Goal: Task Accomplishment & Management: Complete application form

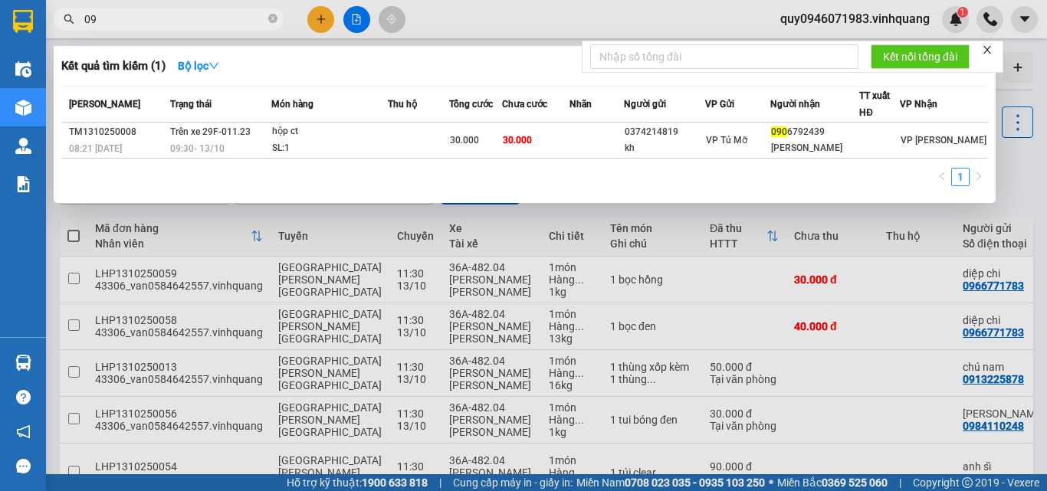
type input "0"
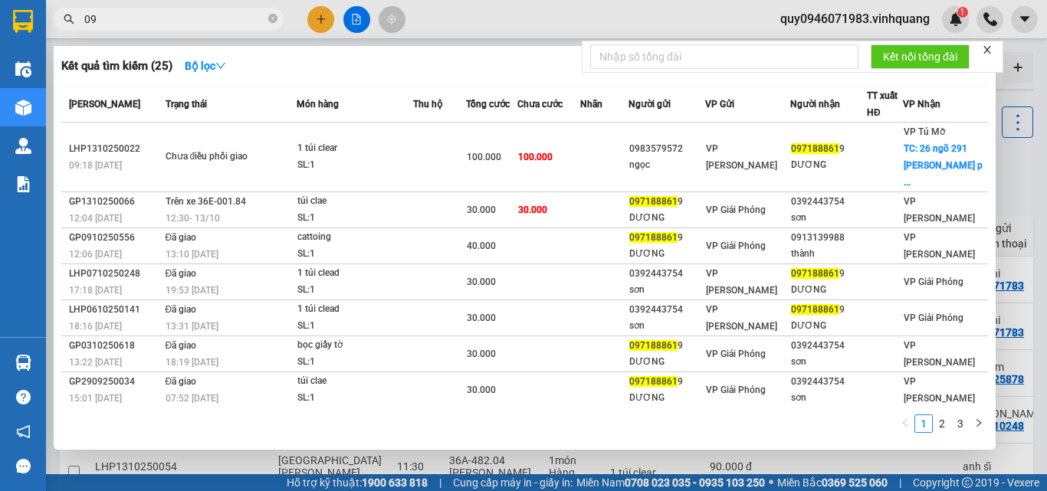
type input "0"
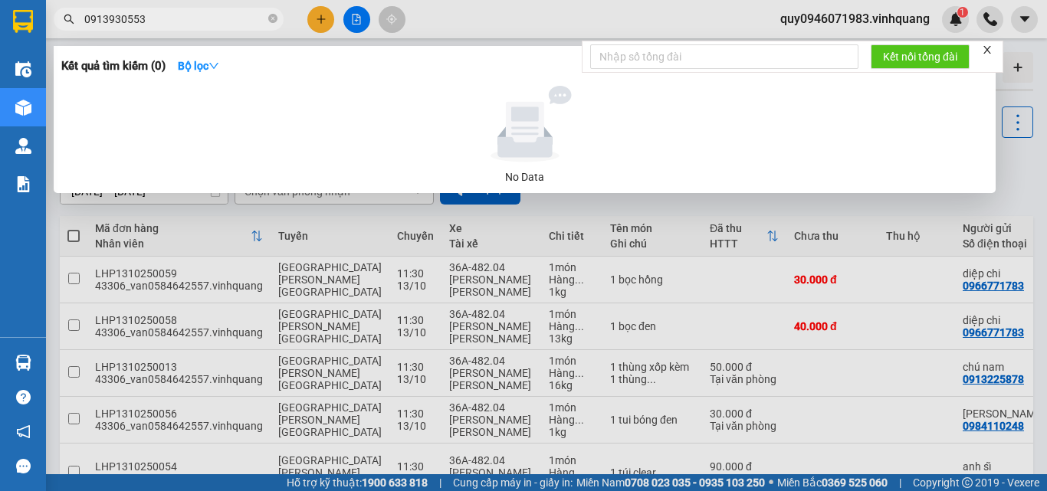
click at [103, 15] on input "0913930553" at bounding box center [174, 19] width 181 height 17
click at [110, 14] on input "0913930553" at bounding box center [174, 19] width 181 height 17
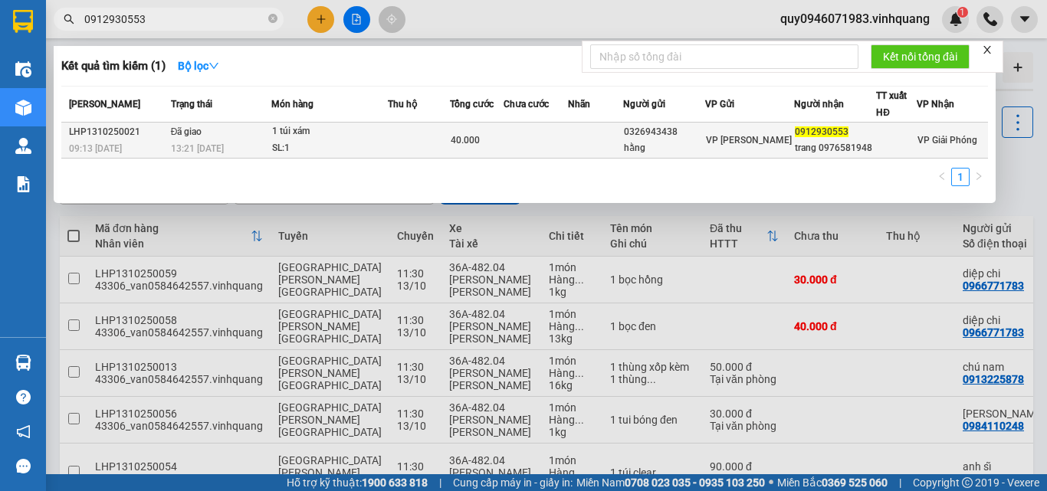
type input "0912930553"
click at [587, 143] on td at bounding box center [595, 141] width 55 height 36
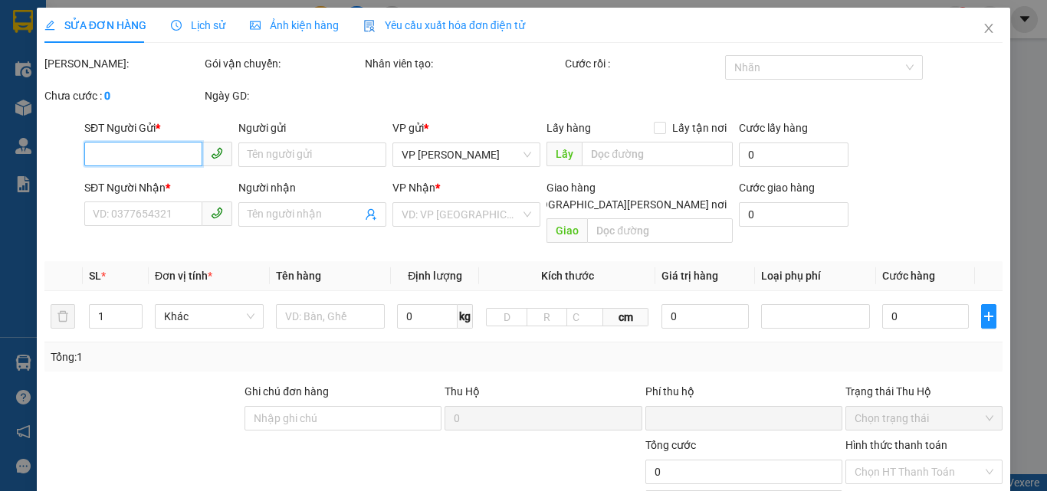
type input "0326943438"
type input "hằng"
type input "0912930553"
type input "trang 0976581948"
type input "0"
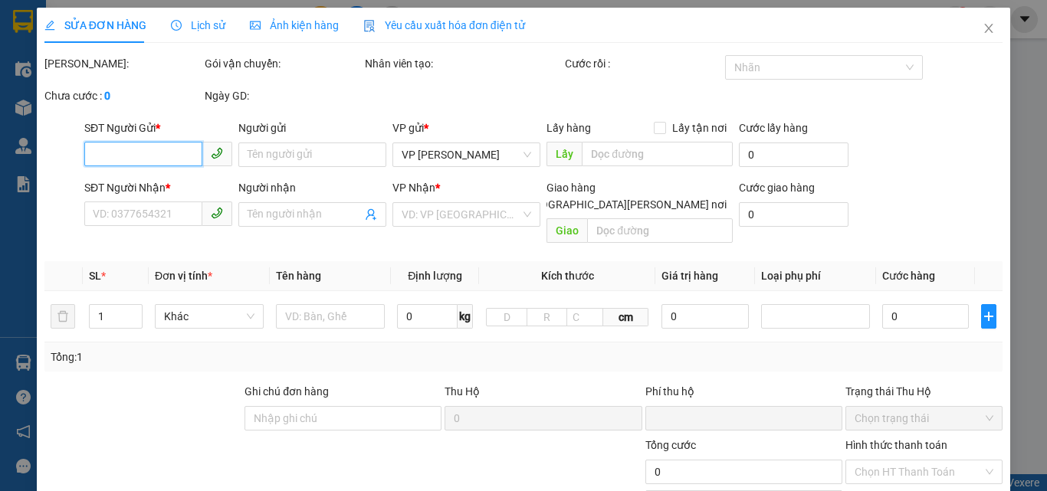
type input "40.000"
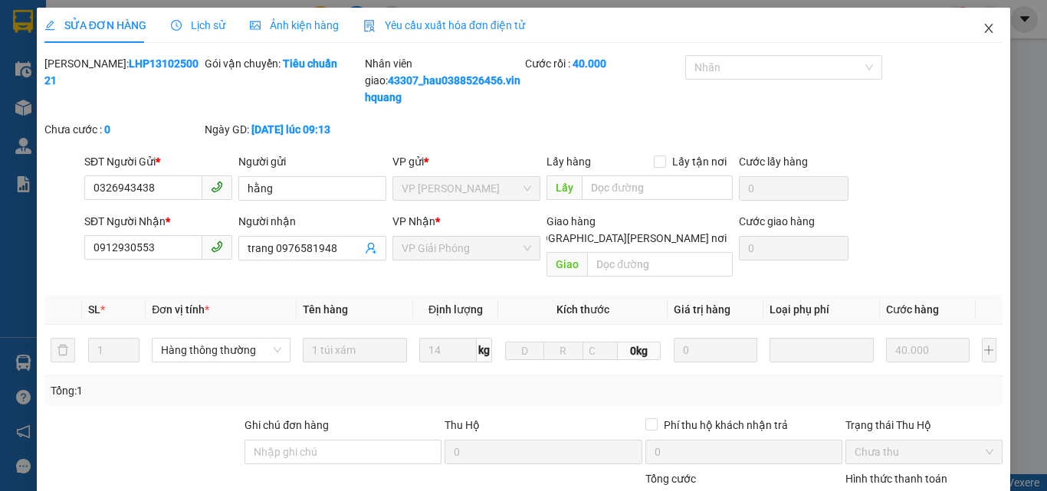
click at [985, 30] on icon "close" at bounding box center [989, 28] width 8 height 9
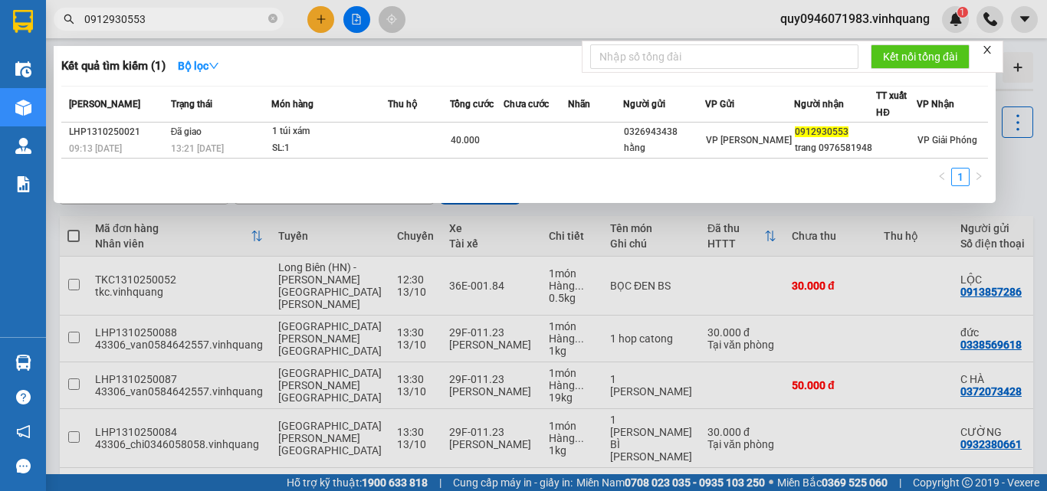
click at [206, 15] on input "0912930553" at bounding box center [174, 19] width 181 height 17
type input "0"
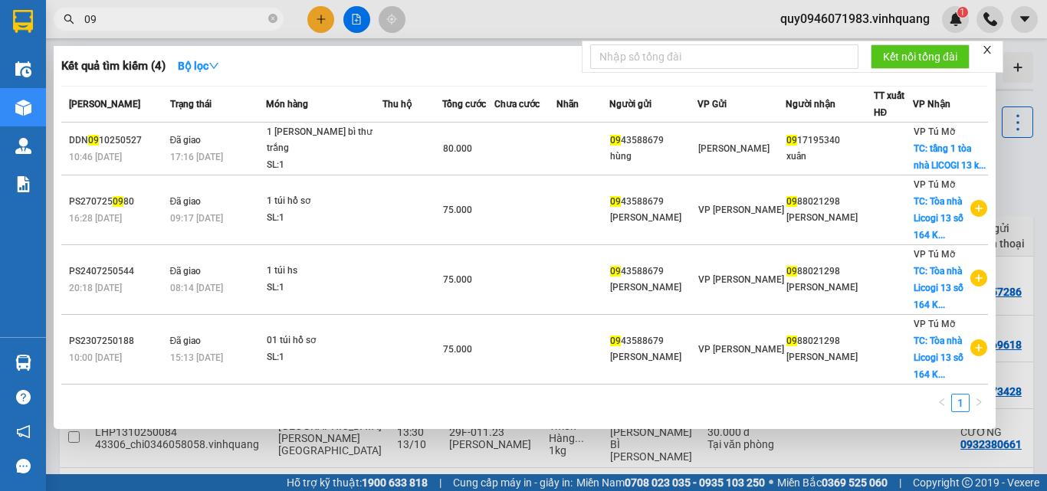
type input "0"
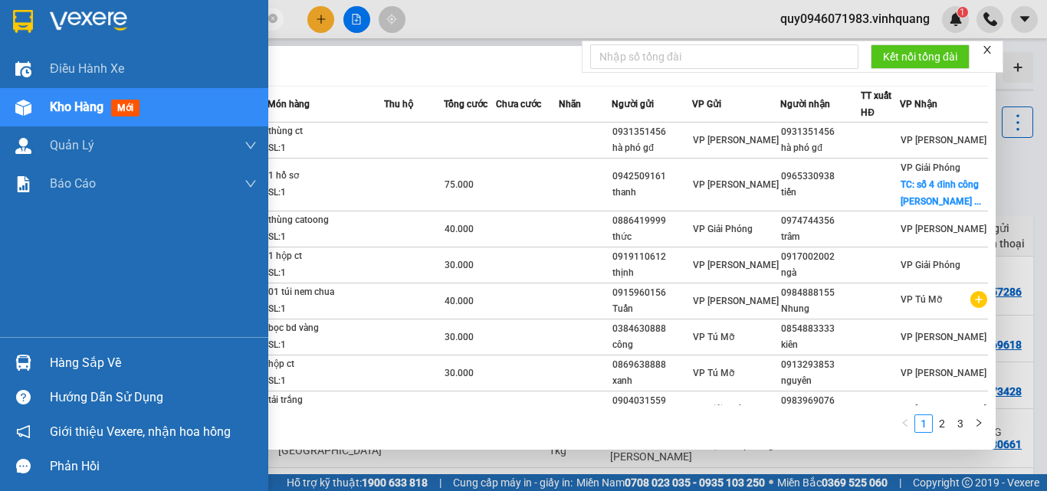
click at [85, 364] on div "Hàng sắp về" at bounding box center [153, 363] width 207 height 23
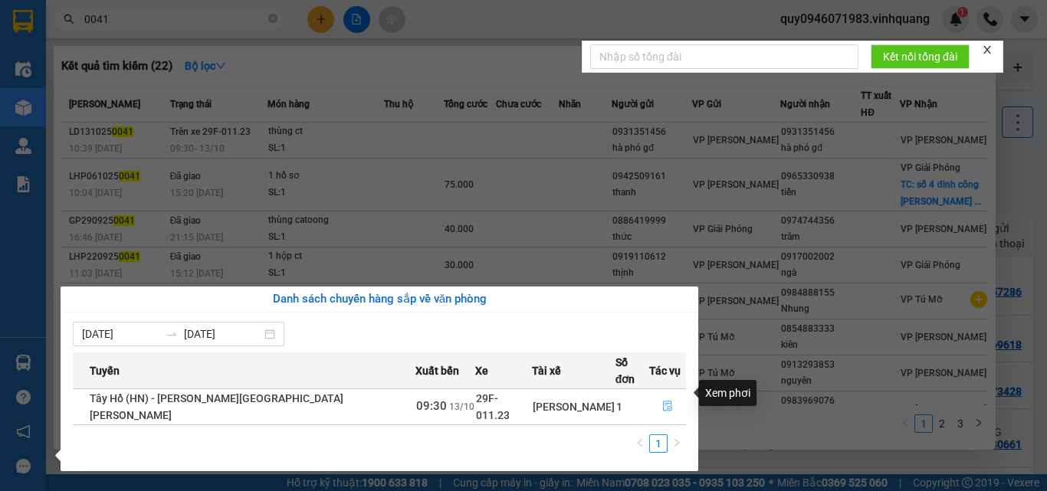
click at [662, 401] on icon "file-done" at bounding box center [667, 406] width 11 height 11
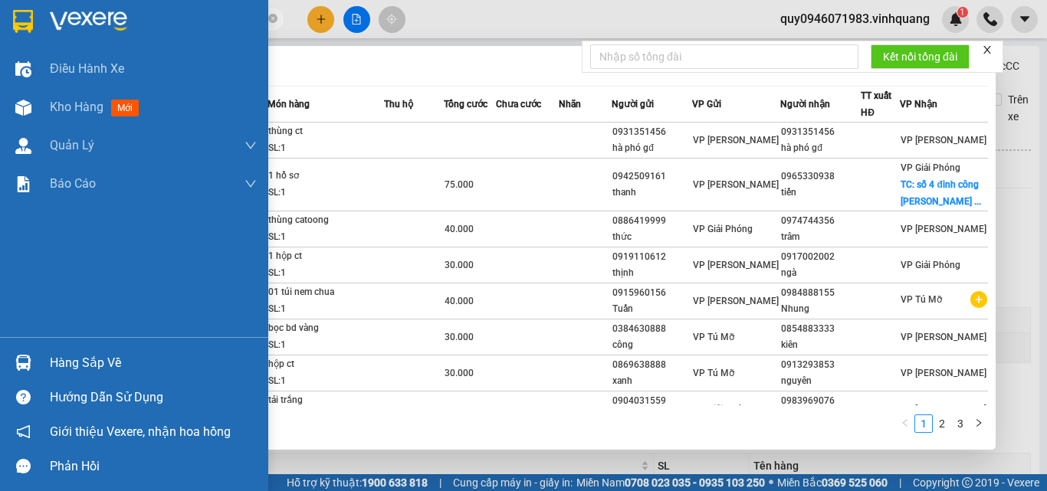
click at [78, 365] on div "Hàng sắp về" at bounding box center [153, 363] width 207 height 23
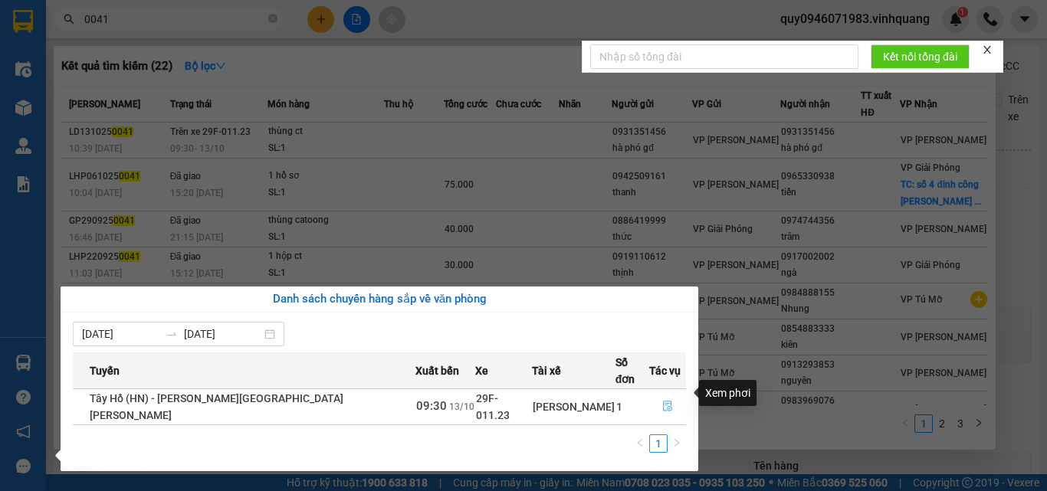
click at [662, 401] on icon "file-done" at bounding box center [667, 406] width 11 height 11
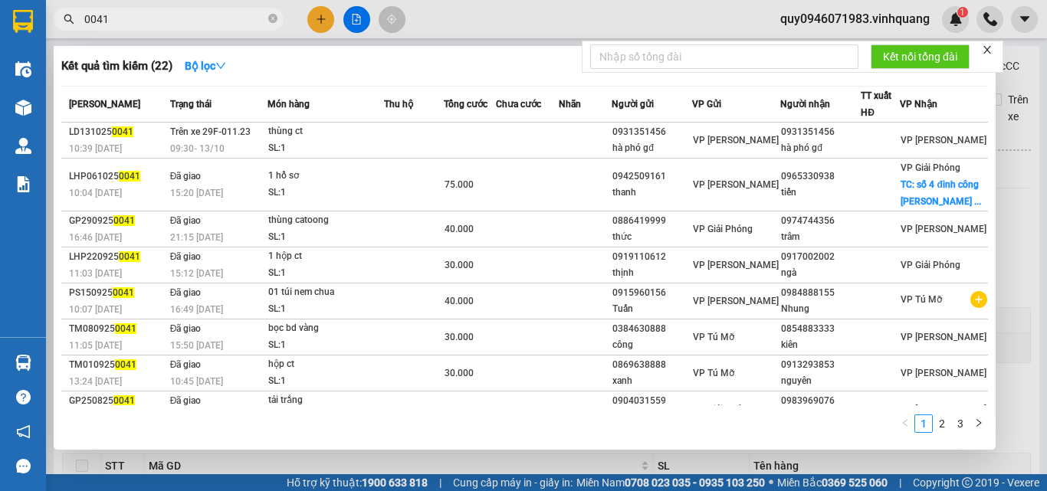
click at [179, 12] on input "0041" at bounding box center [174, 19] width 181 height 17
type input "0"
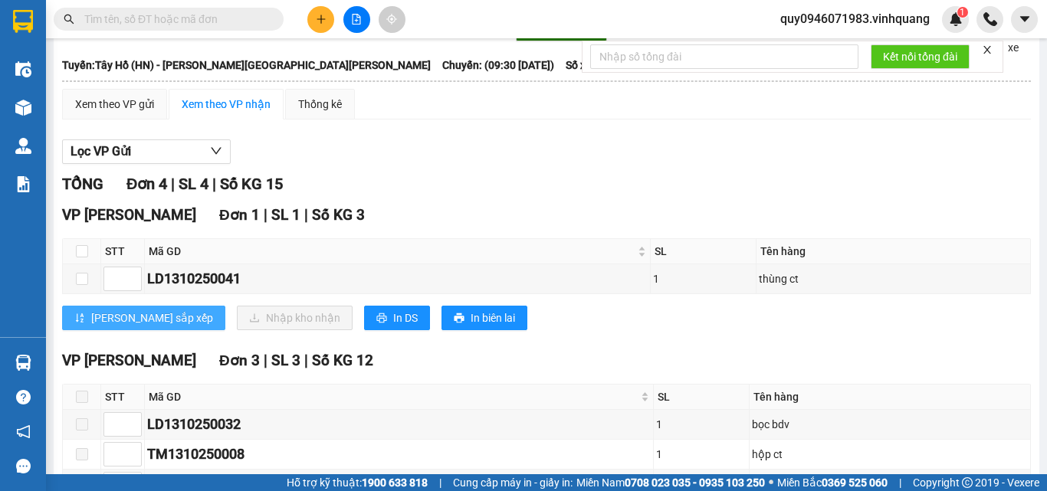
scroll to position [153, 0]
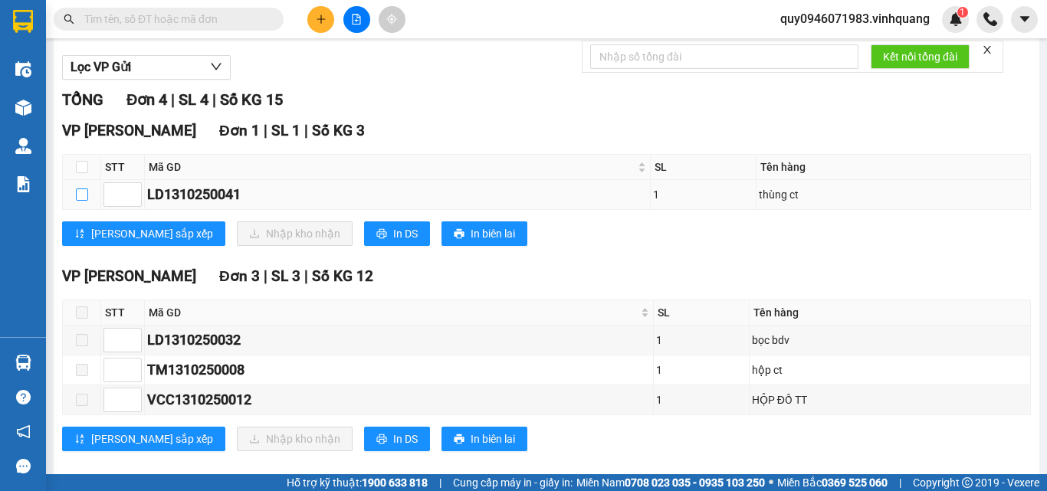
click at [83, 201] on input "checkbox" at bounding box center [82, 195] width 12 height 12
checkbox input "true"
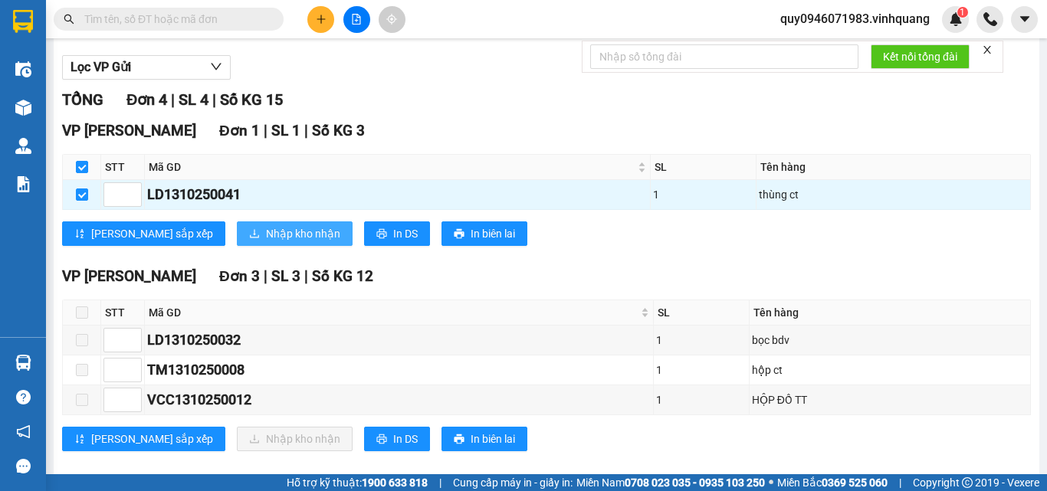
click at [266, 242] on span "Nhập kho nhận" at bounding box center [303, 233] width 74 height 17
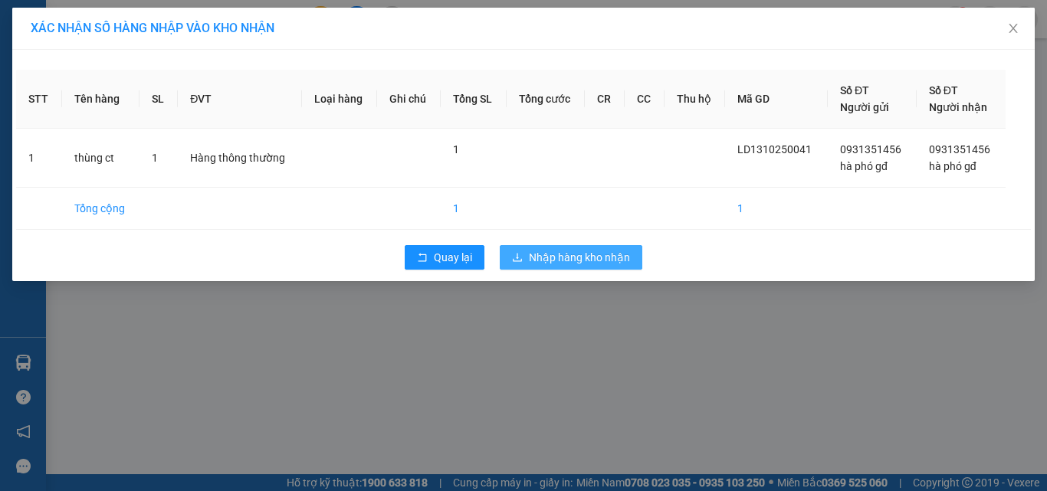
click at [590, 255] on span "Nhập hàng kho nhận" at bounding box center [579, 257] width 101 height 17
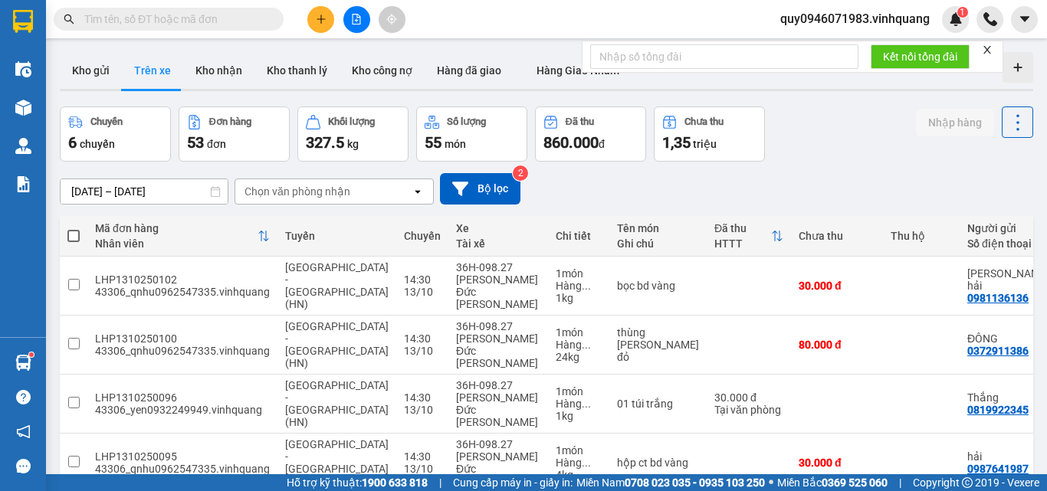
click at [192, 14] on input "text" at bounding box center [174, 19] width 181 height 17
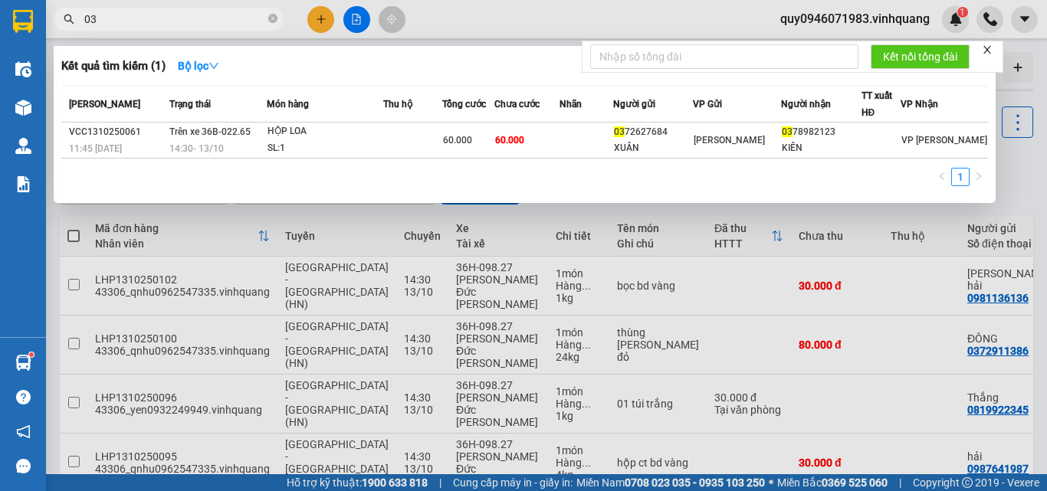
type input "0"
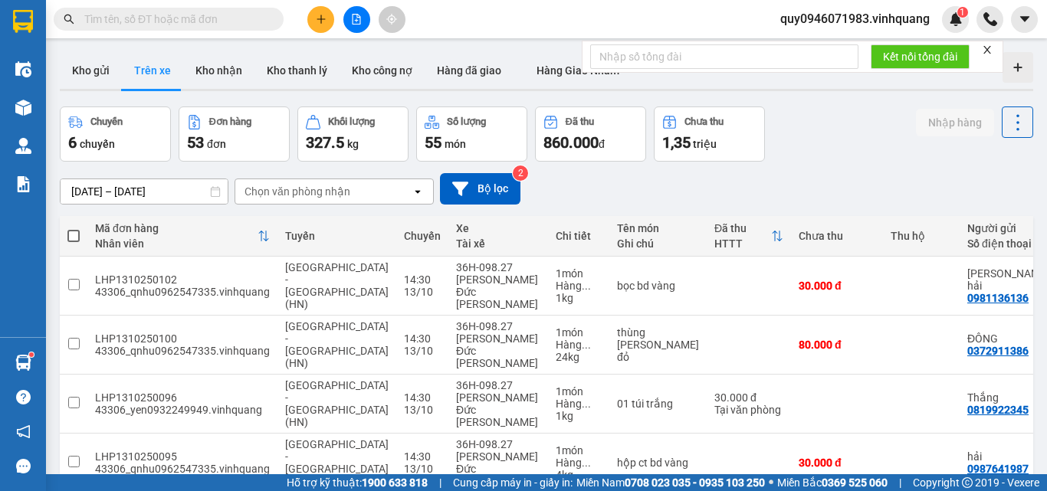
click at [870, 18] on span "quy0946071983.vinhquang" at bounding box center [855, 18] width 174 height 19
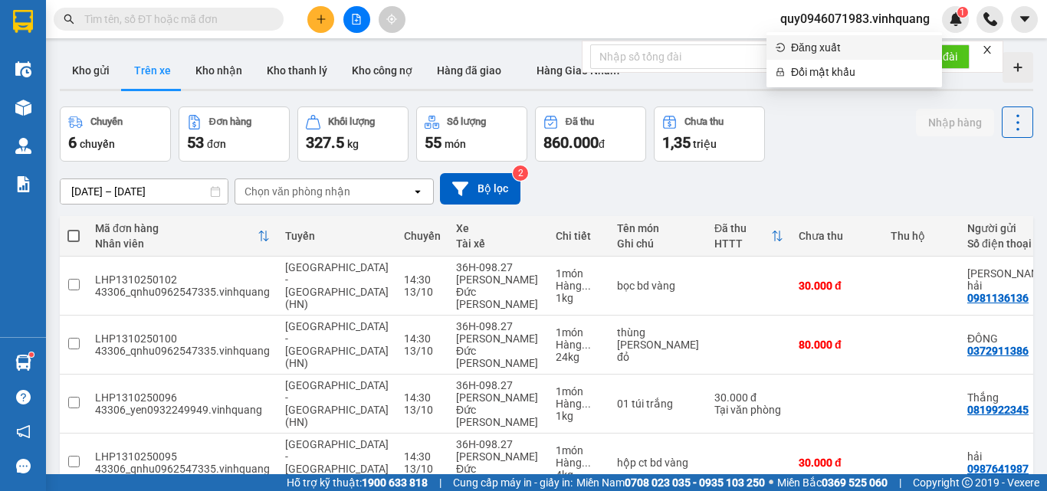
click at [827, 38] on li "Đăng xuất" at bounding box center [855, 47] width 176 height 25
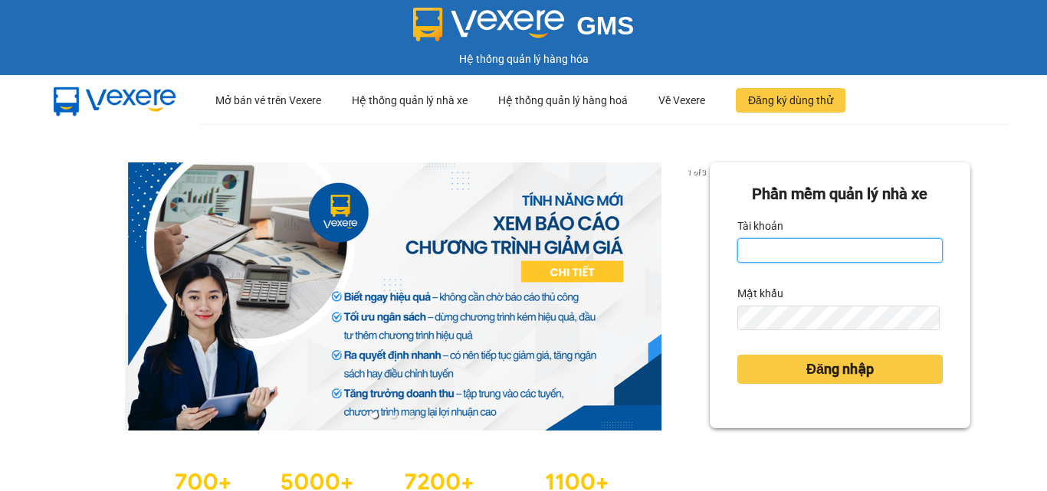
click at [809, 248] on input "Tài khoản" at bounding box center [840, 250] width 205 height 25
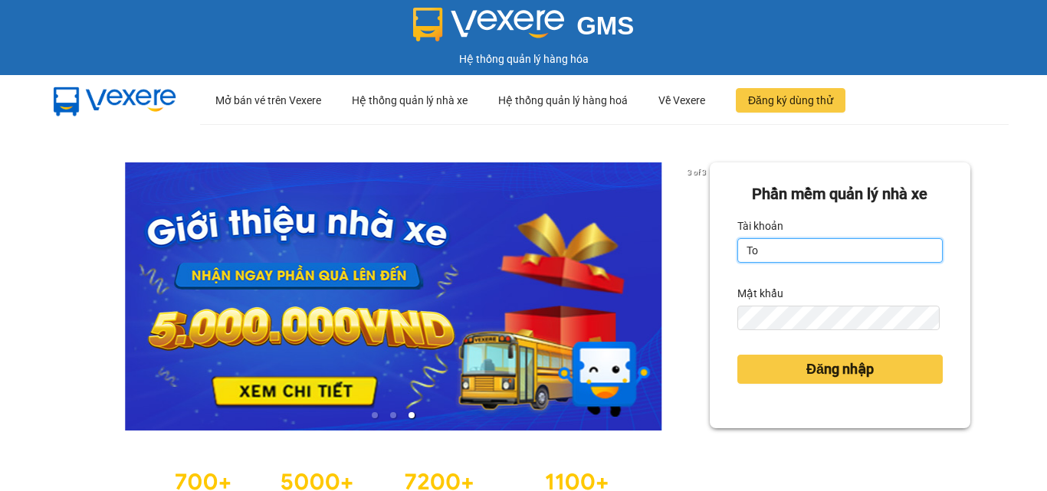
type input "T"
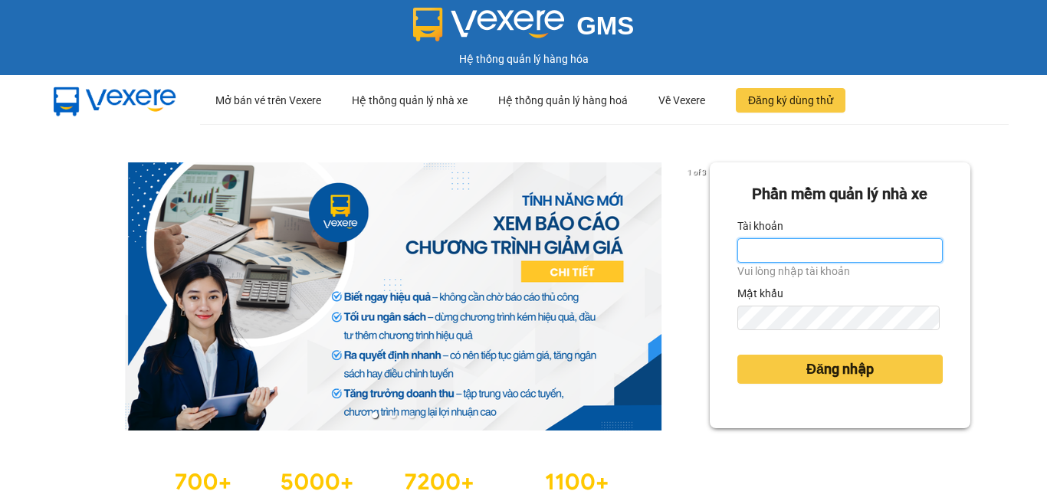
click at [799, 253] on input "Tài khoản" at bounding box center [840, 250] width 205 height 25
type input "vophuong0961025083.vinhquang"
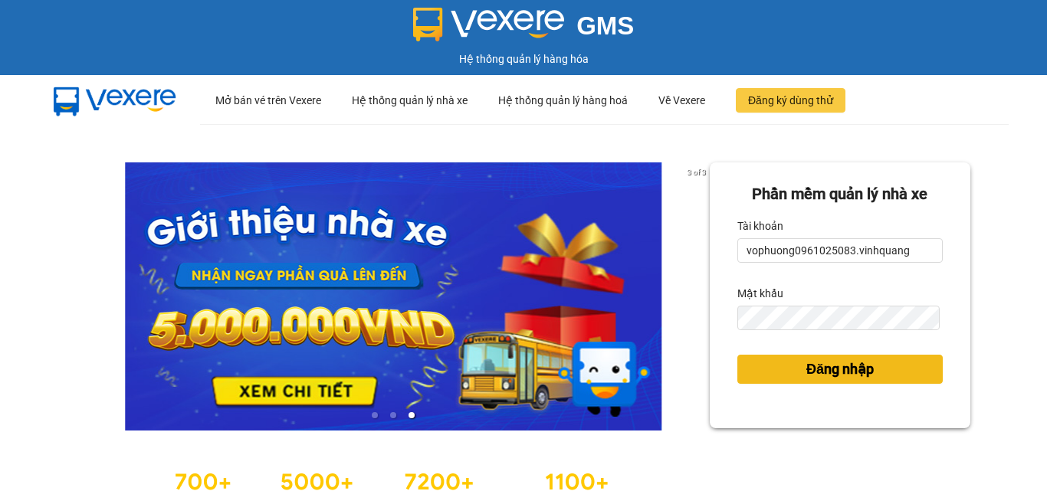
click at [807, 364] on span "Đăng nhập" at bounding box center [840, 369] width 67 height 21
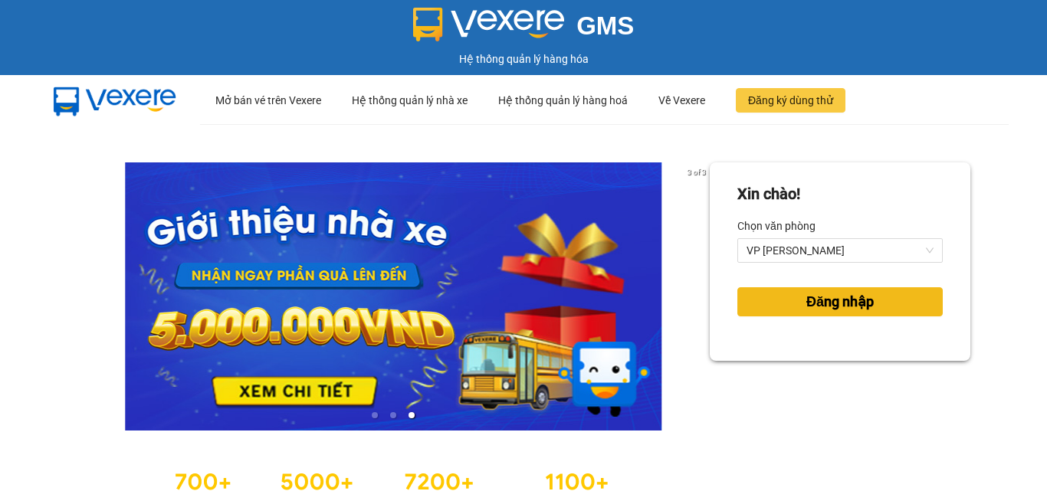
drag, startPoint x: 829, startPoint y: 304, endPoint x: 757, endPoint y: 129, distance: 189.8
click at [829, 303] on span "Đăng nhập" at bounding box center [840, 301] width 67 height 21
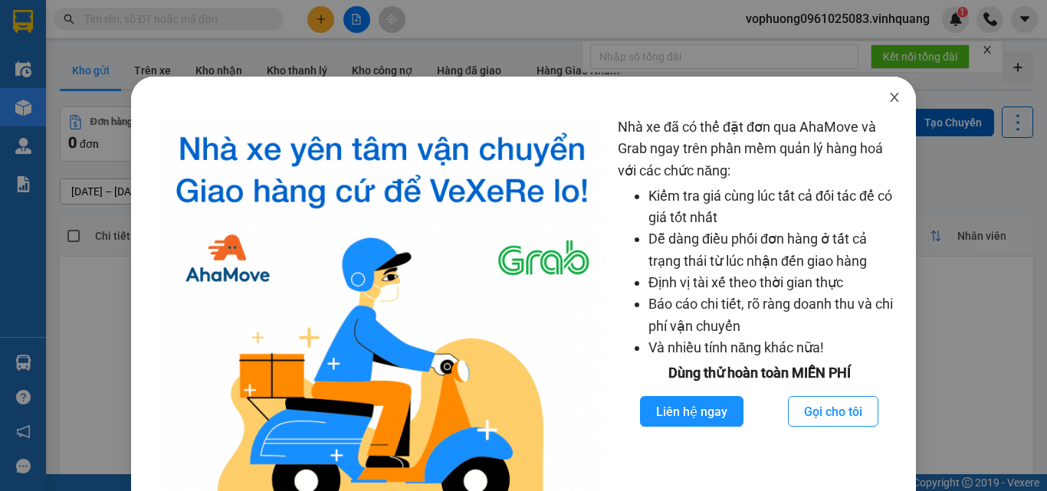
click at [891, 100] on icon "close" at bounding box center [895, 97] width 8 height 9
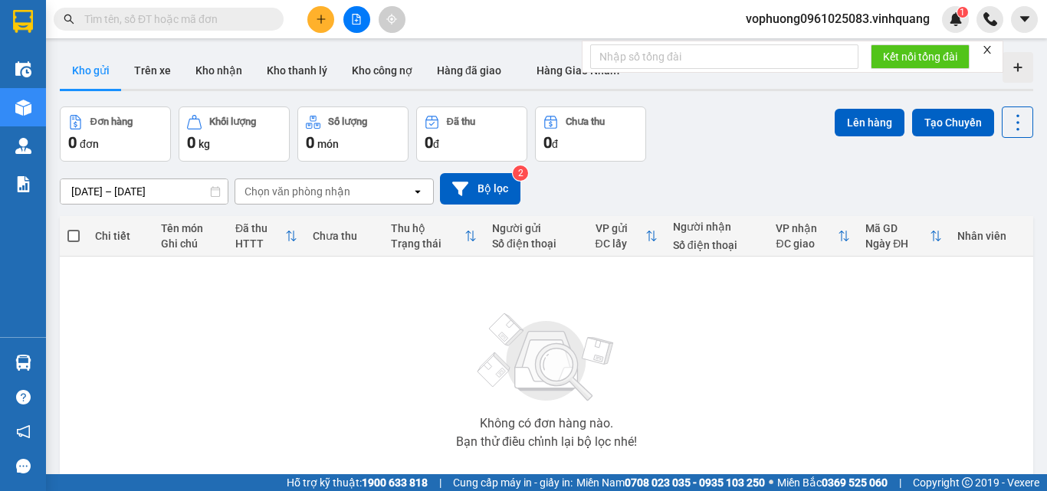
click at [206, 25] on input "text" at bounding box center [174, 19] width 181 height 17
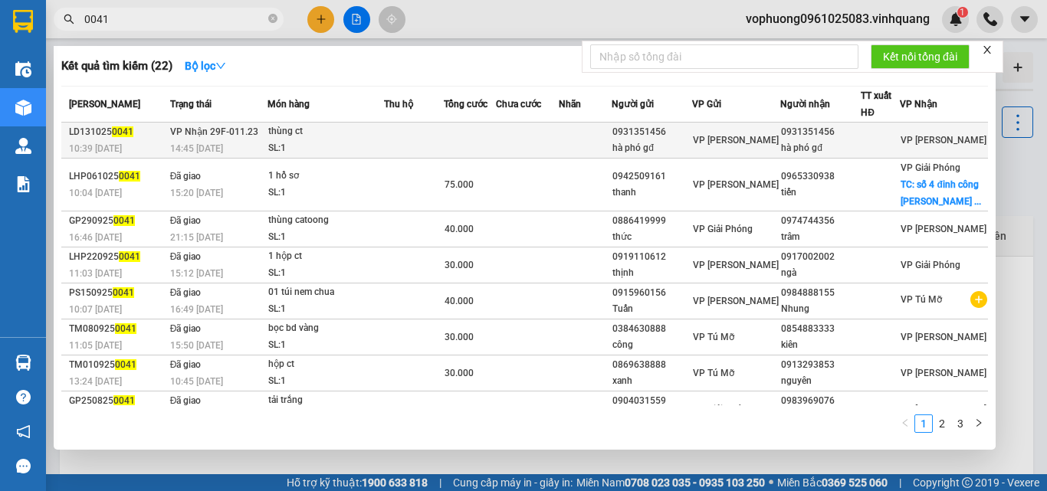
type input "0041"
click at [455, 139] on td at bounding box center [470, 141] width 52 height 36
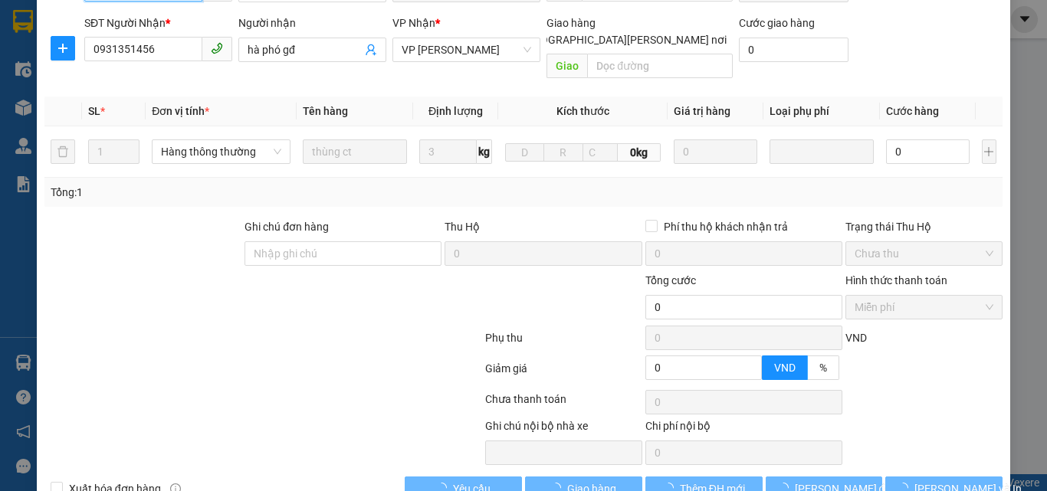
type input "0931351456"
type input "hà phó gđ"
type input "0931351456"
type input "hà phó gđ"
type input "0"
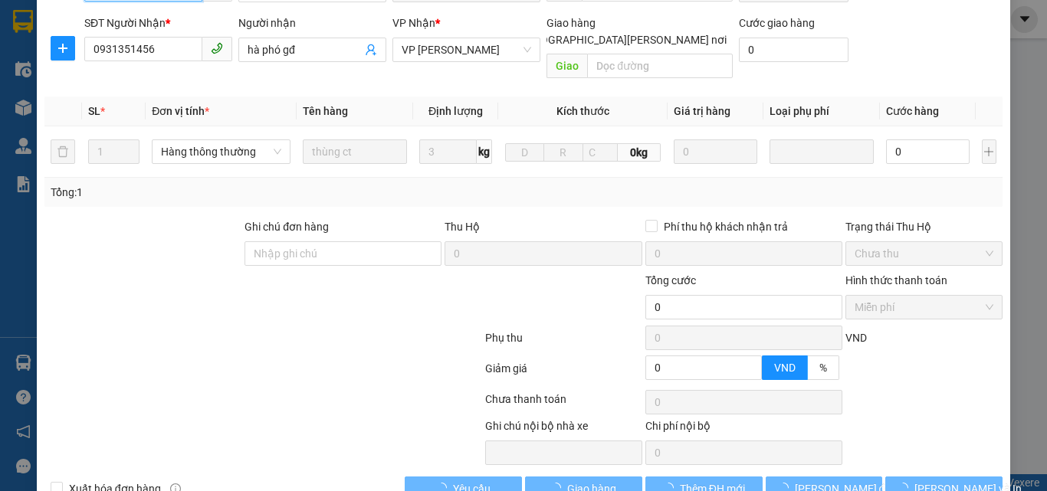
scroll to position [205, 0]
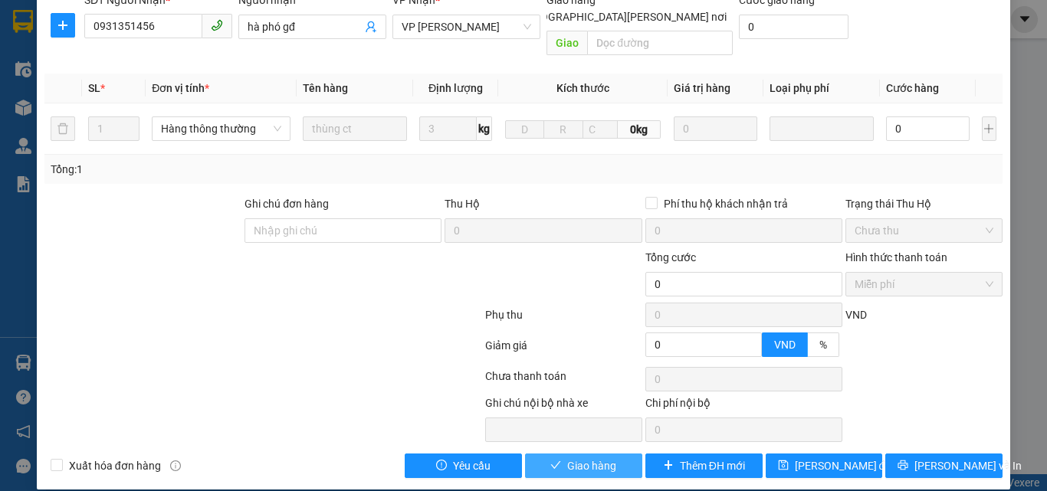
click at [589, 458] on span "Giao hàng" at bounding box center [591, 466] width 49 height 17
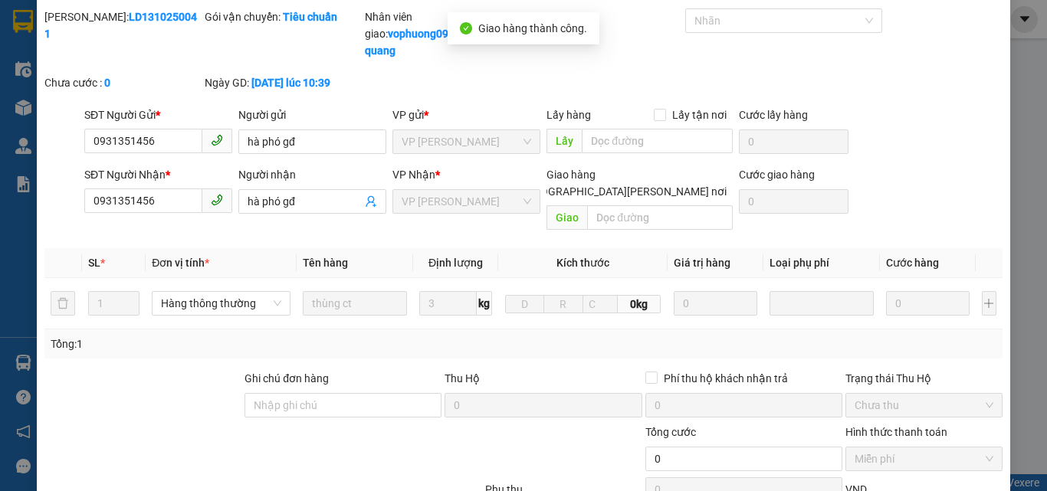
scroll to position [0, 0]
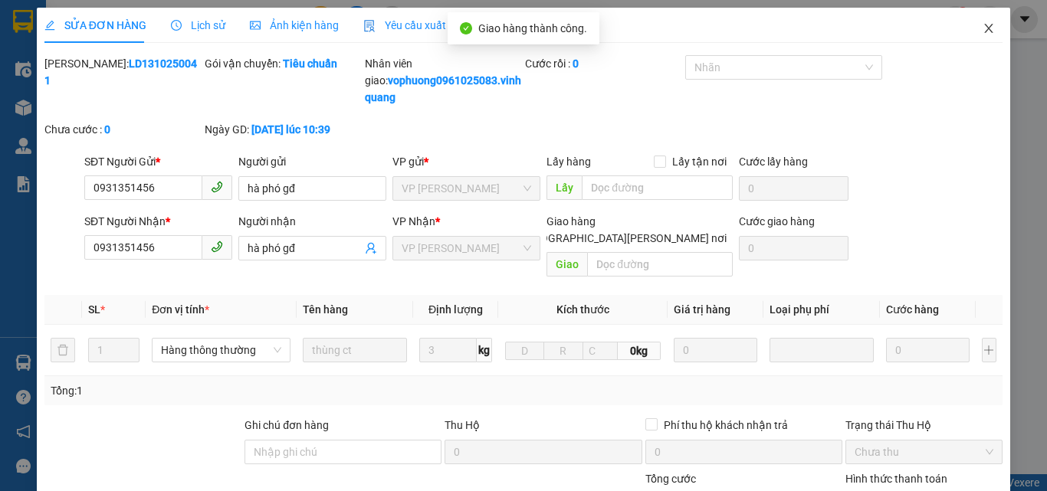
click at [983, 30] on icon "close" at bounding box center [989, 28] width 12 height 12
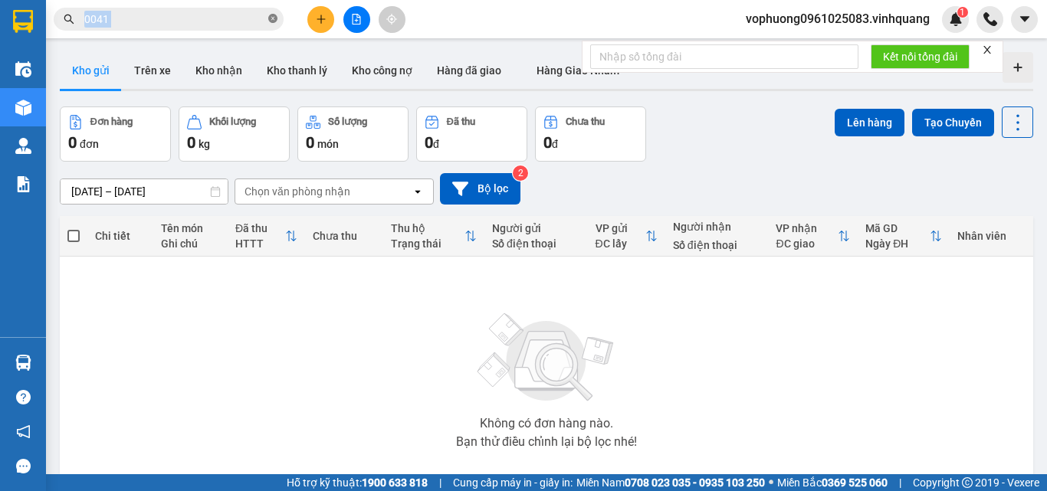
click at [269, 19] on span "0041" at bounding box center [169, 19] width 230 height 23
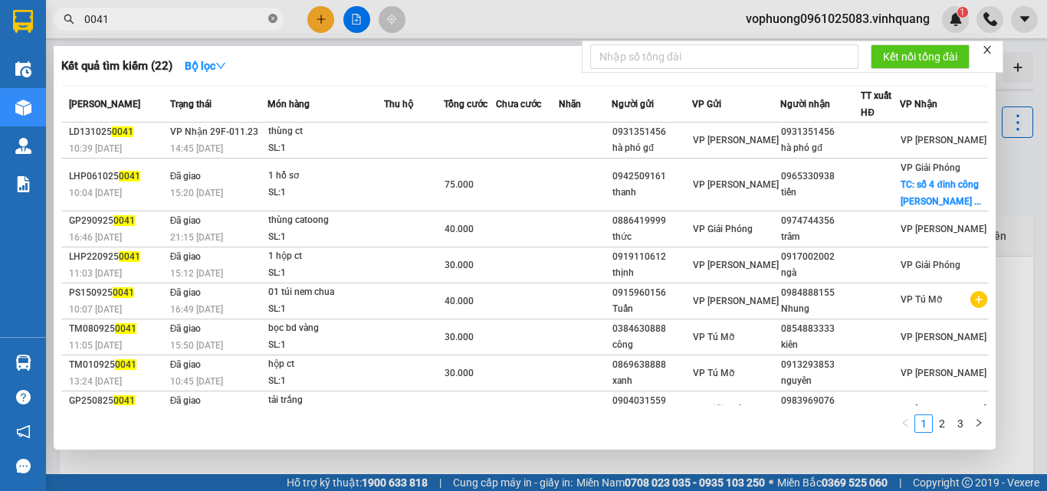
click at [270, 19] on icon "close-circle" at bounding box center [272, 18] width 9 height 9
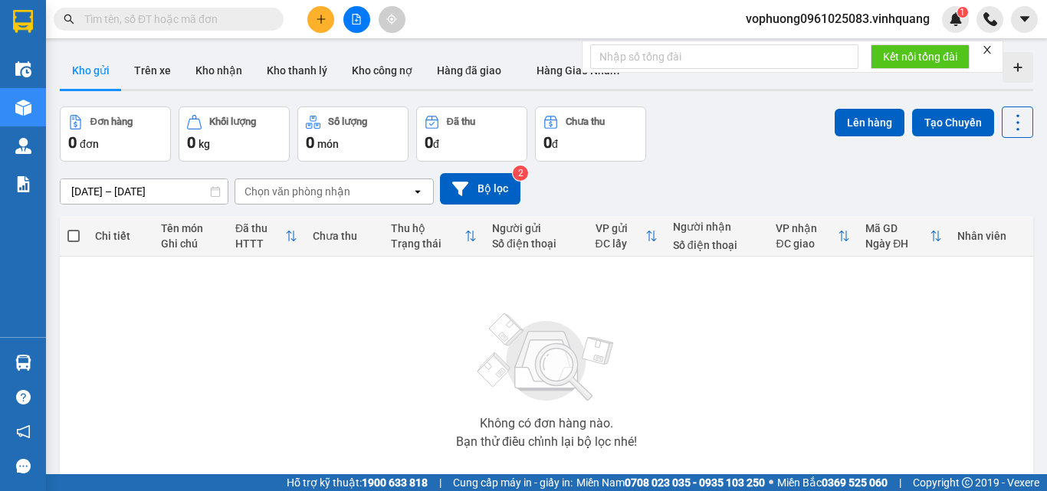
click at [250, 19] on input "text" at bounding box center [174, 19] width 181 height 17
paste input "0966624013"
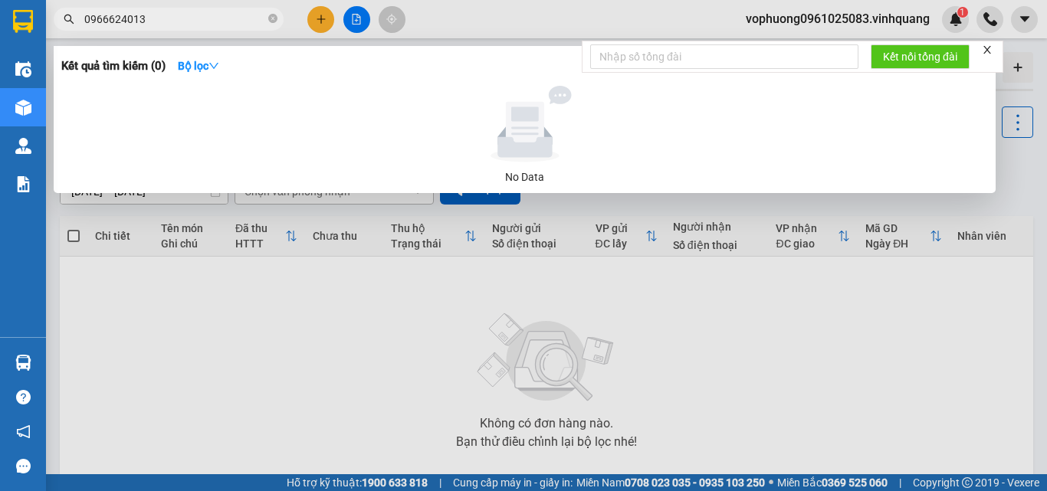
type input "0966624013"
click at [281, 23] on span "0966624013" at bounding box center [169, 19] width 230 height 23
click at [267, 21] on span "0966624013" at bounding box center [169, 19] width 230 height 23
click at [271, 21] on icon "close-circle" at bounding box center [272, 18] width 9 height 9
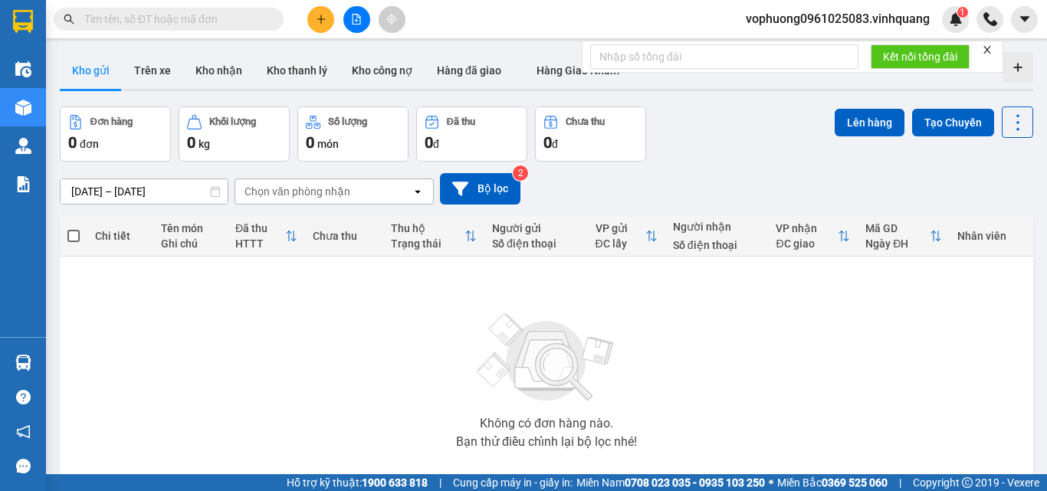
click at [257, 18] on input "text" at bounding box center [174, 19] width 181 height 17
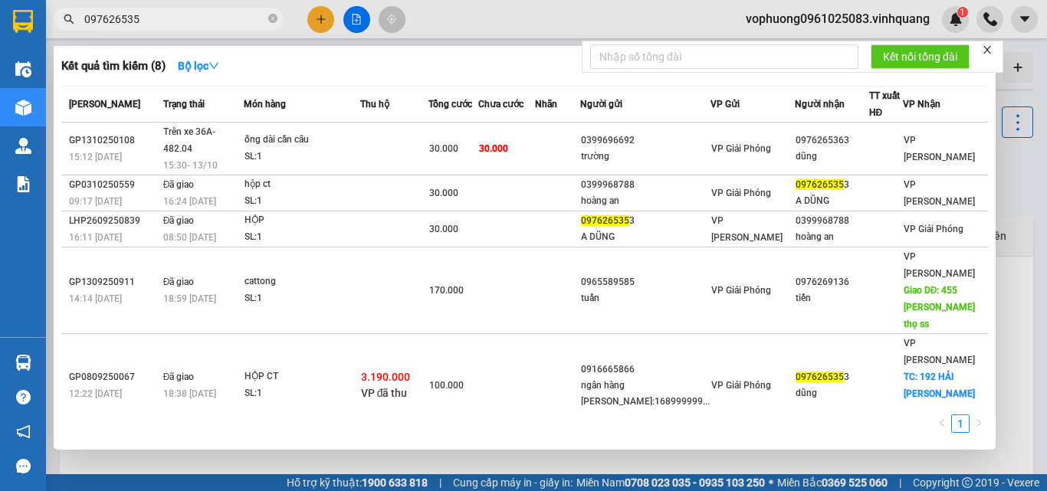
type input "0976265353"
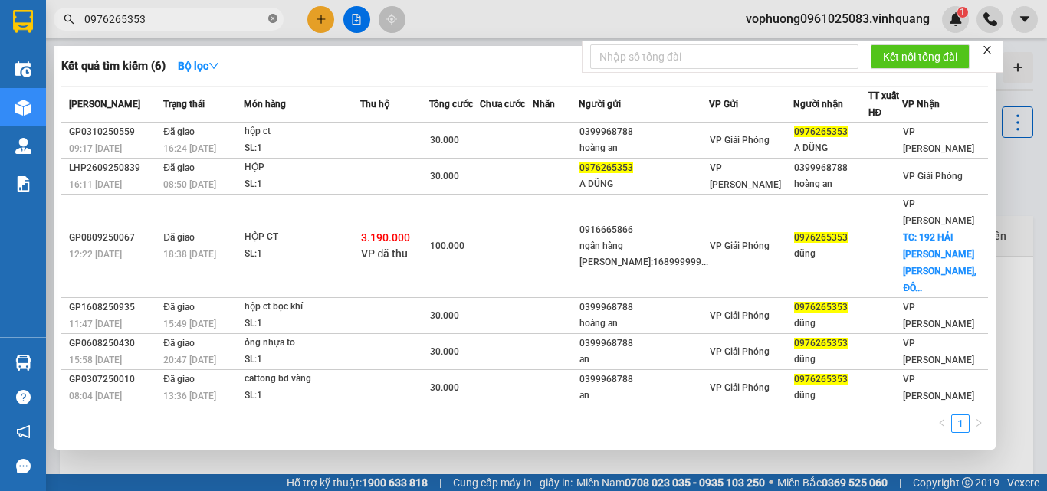
click at [274, 18] on icon "close-circle" at bounding box center [272, 18] width 9 height 9
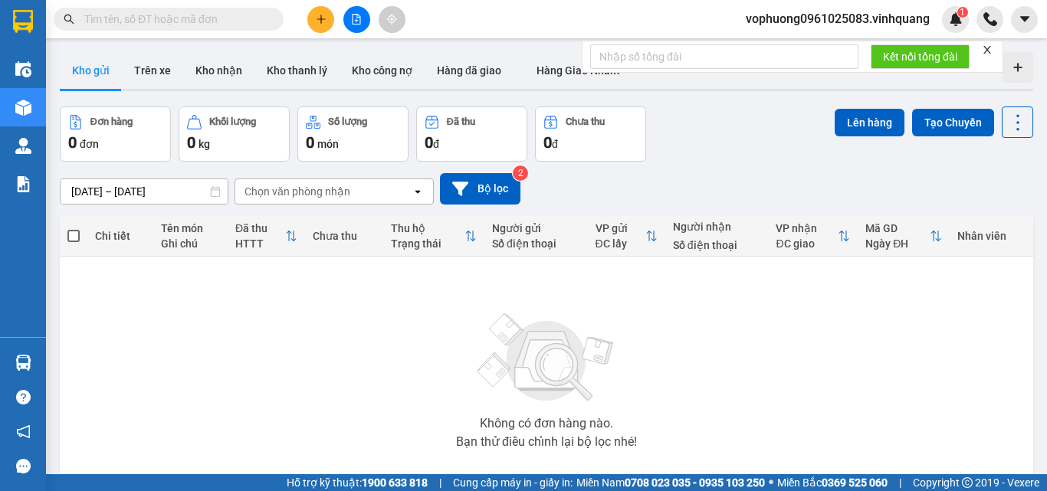
click at [248, 20] on input "text" at bounding box center [174, 19] width 181 height 17
click at [130, 24] on input "text" at bounding box center [174, 19] width 181 height 17
paste input "0966624013"
type input "0966624013"
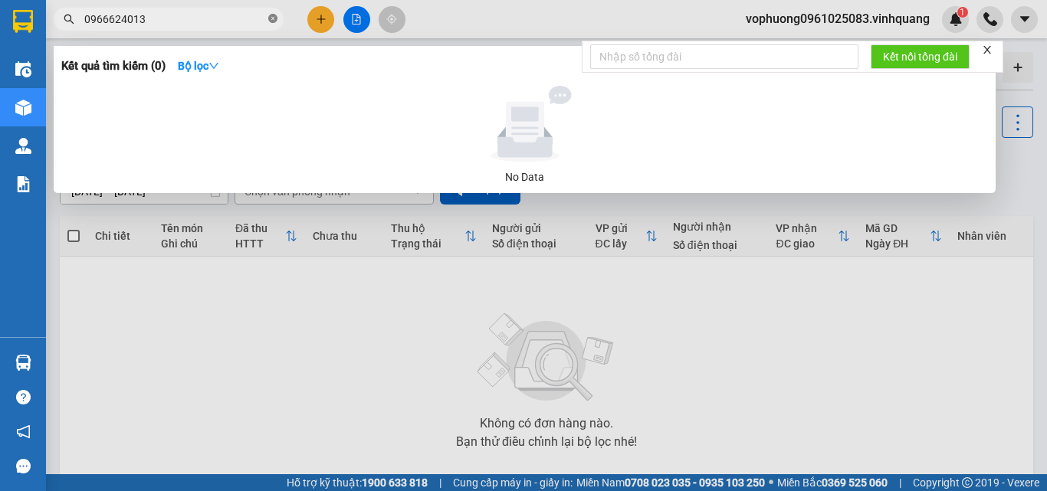
click at [275, 17] on icon "close-circle" at bounding box center [272, 18] width 9 height 9
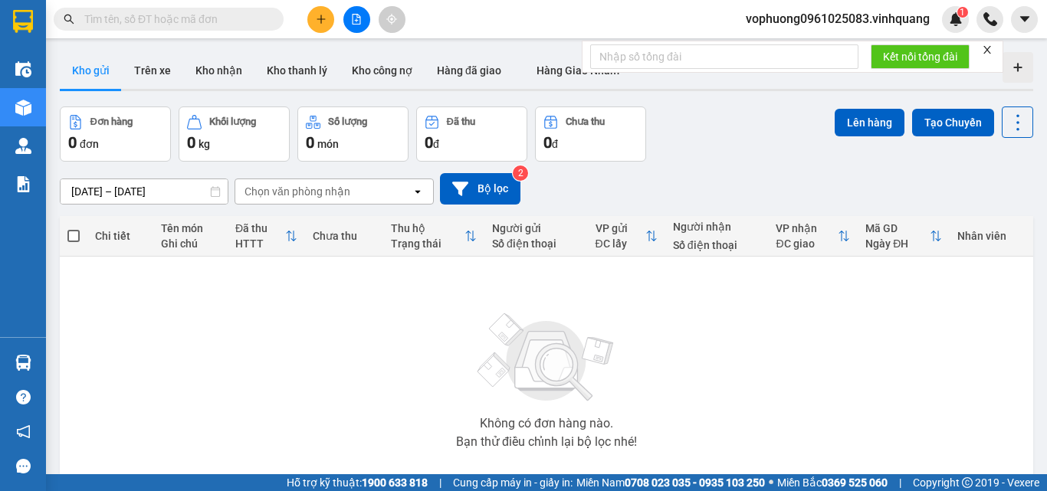
paste input "0976265353"
type input "0976265353"
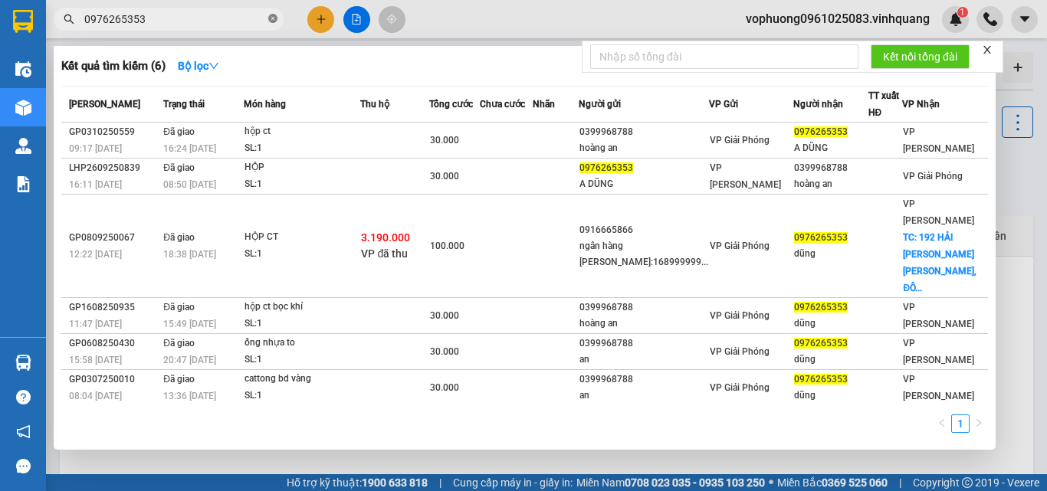
click at [271, 18] on icon "close-circle" at bounding box center [272, 18] width 9 height 9
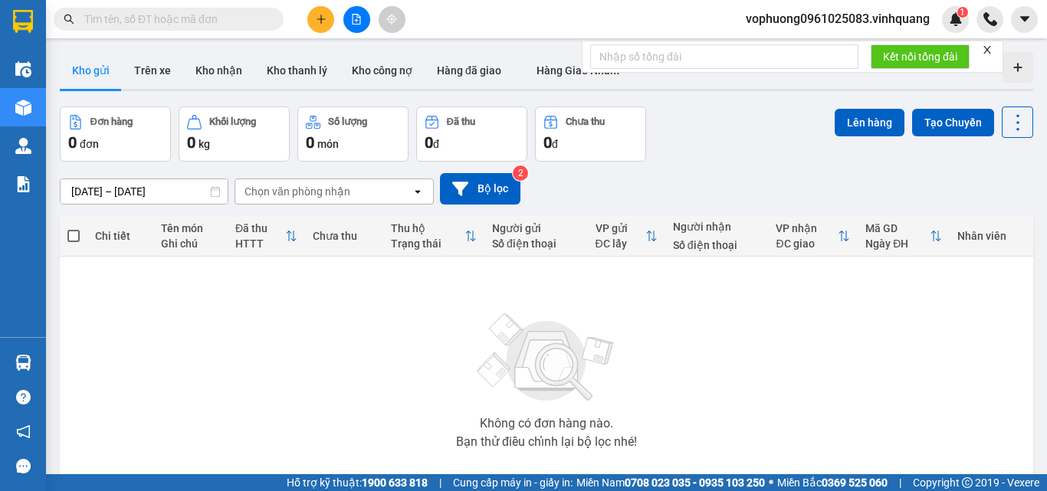
click at [229, 18] on input "text" at bounding box center [174, 19] width 181 height 17
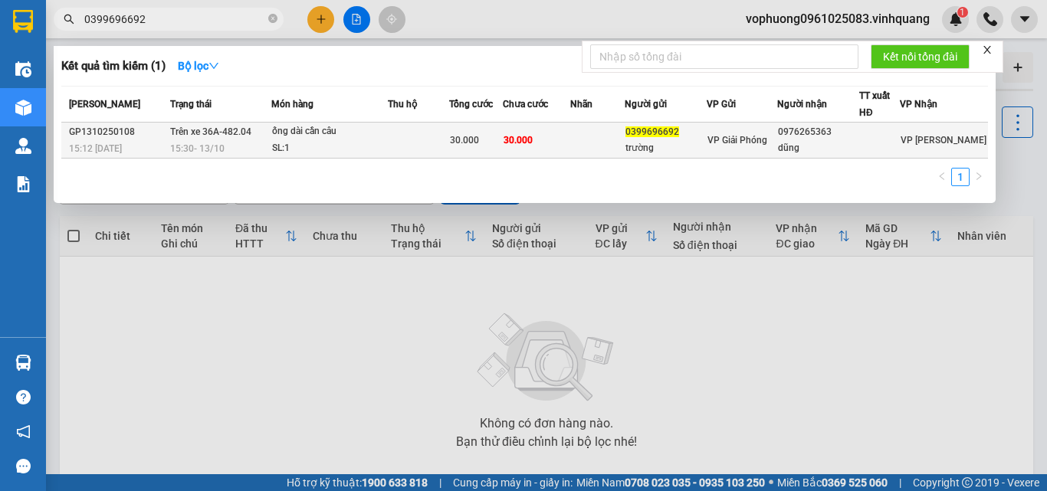
type input "0399696692"
click at [819, 140] on div "0976265363" at bounding box center [818, 132] width 80 height 16
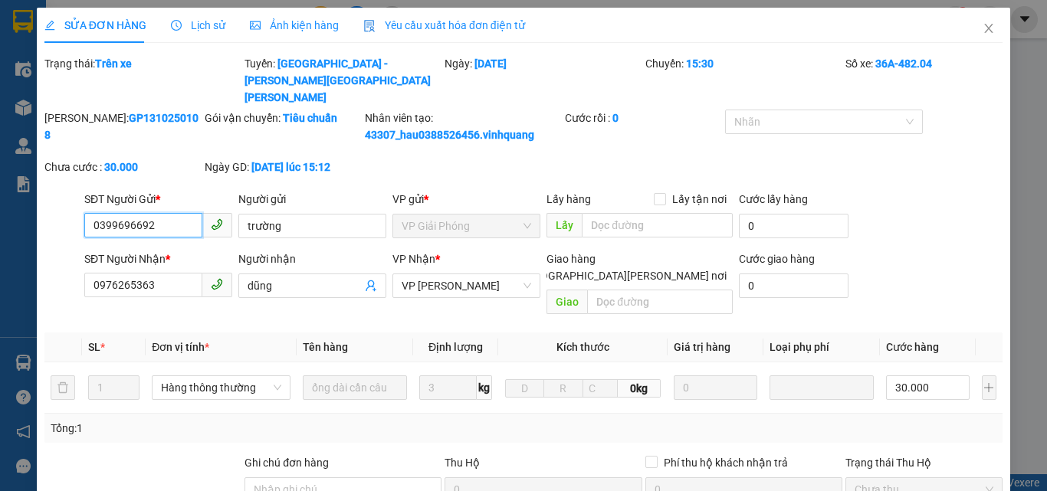
type input "0399696692"
type input "trường"
type input "0976265363"
type input "dũng"
type input "0"
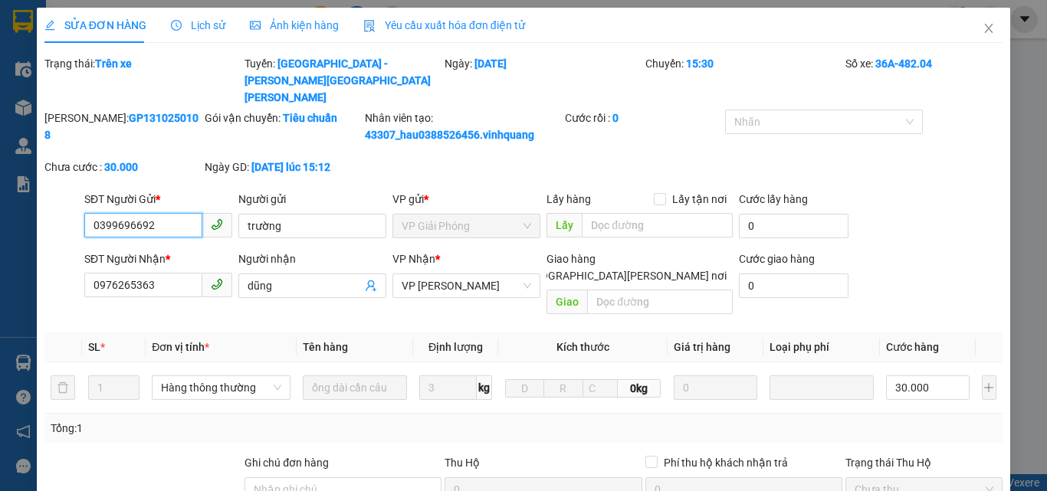
type input "30.000"
click at [143, 273] on input "0976265363" at bounding box center [143, 285] width 118 height 25
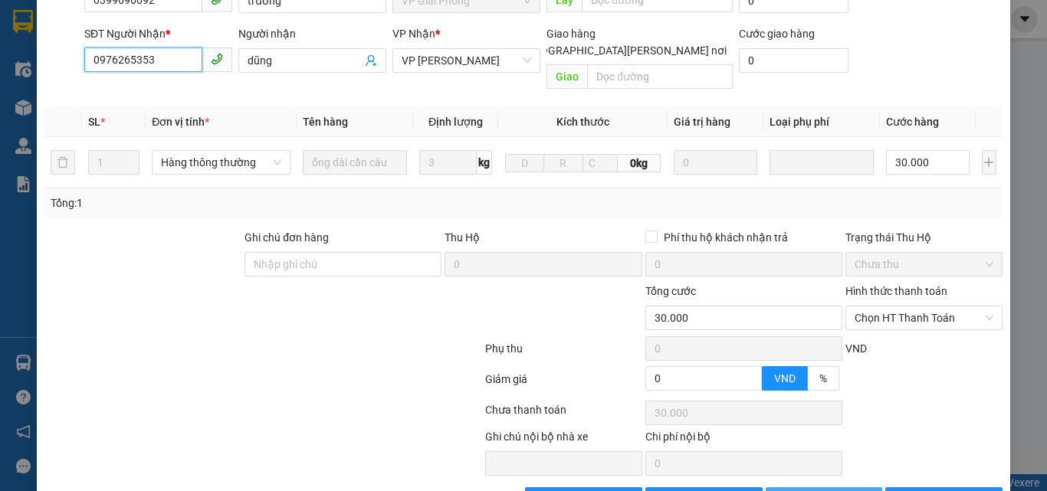
type input "0976265353"
click at [820, 491] on span "[PERSON_NAME] đổi" at bounding box center [844, 499] width 99 height 17
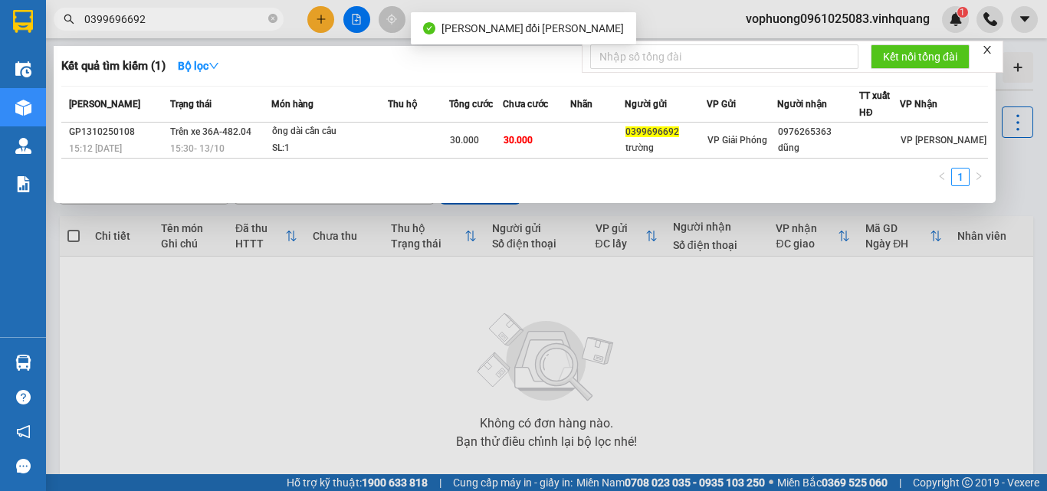
click at [197, 18] on input "0399696692" at bounding box center [174, 19] width 181 height 17
click at [272, 18] on icon "close-circle" at bounding box center [272, 18] width 9 height 9
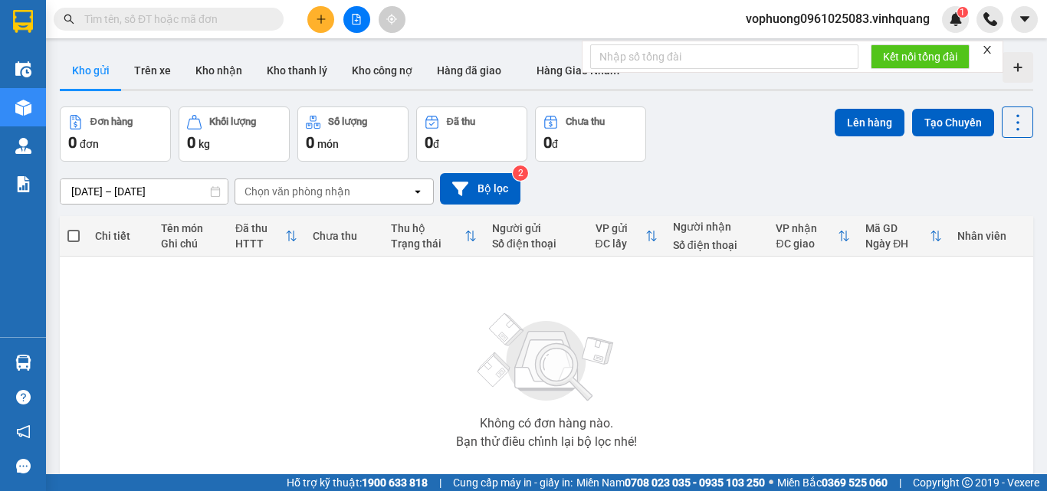
click at [238, 24] on input "text" at bounding box center [174, 19] width 181 height 17
paste input "0982846501"
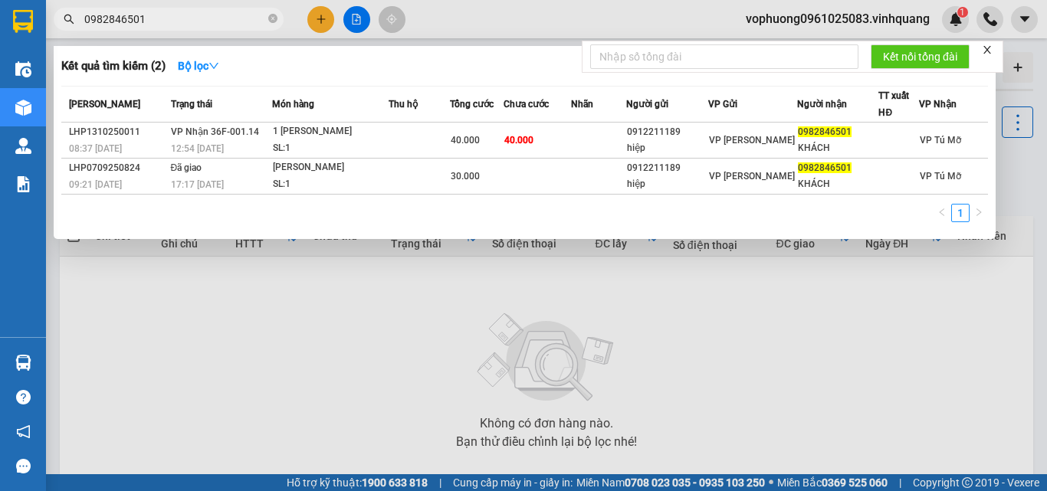
type input "0982846501"
click at [272, 21] on icon "close-circle" at bounding box center [272, 18] width 9 height 9
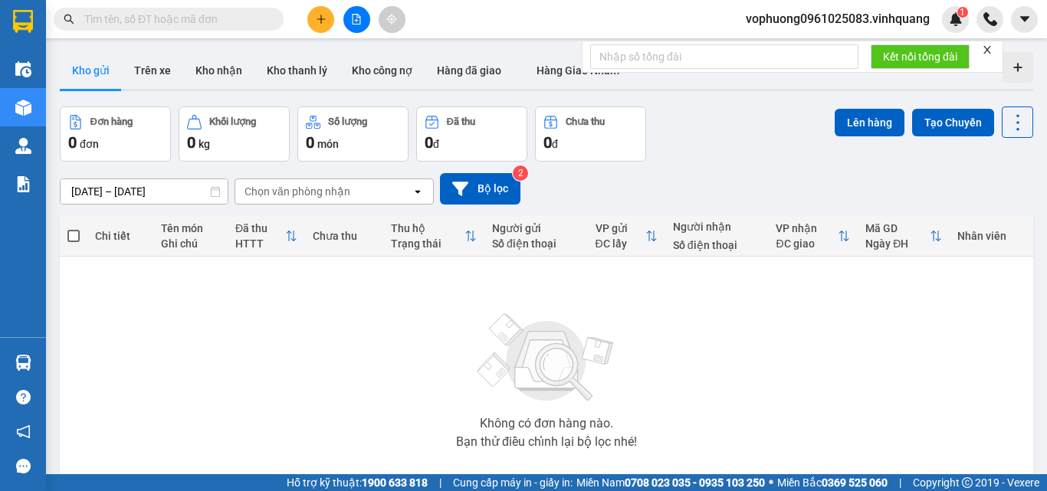
click at [243, 21] on input "text" at bounding box center [174, 19] width 181 height 17
paste input "0377041196"
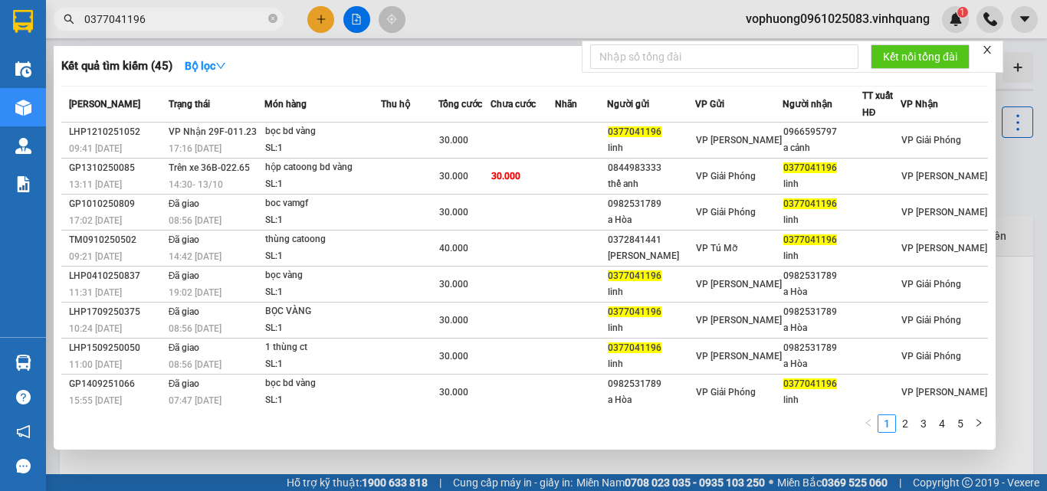
type input "0377041196"
click at [275, 21] on icon "close-circle" at bounding box center [272, 18] width 9 height 9
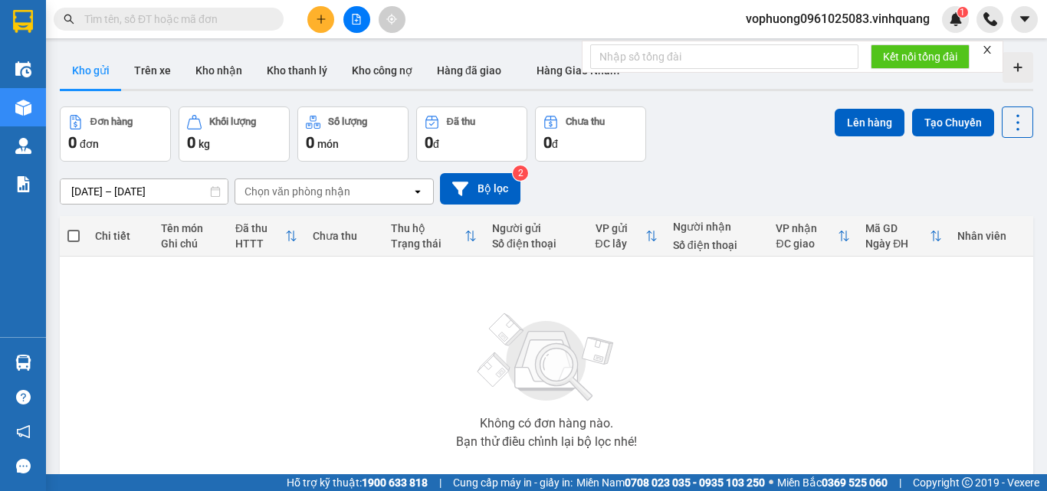
click at [231, 18] on input "text" at bounding box center [174, 19] width 181 height 17
paste input "0978963128"
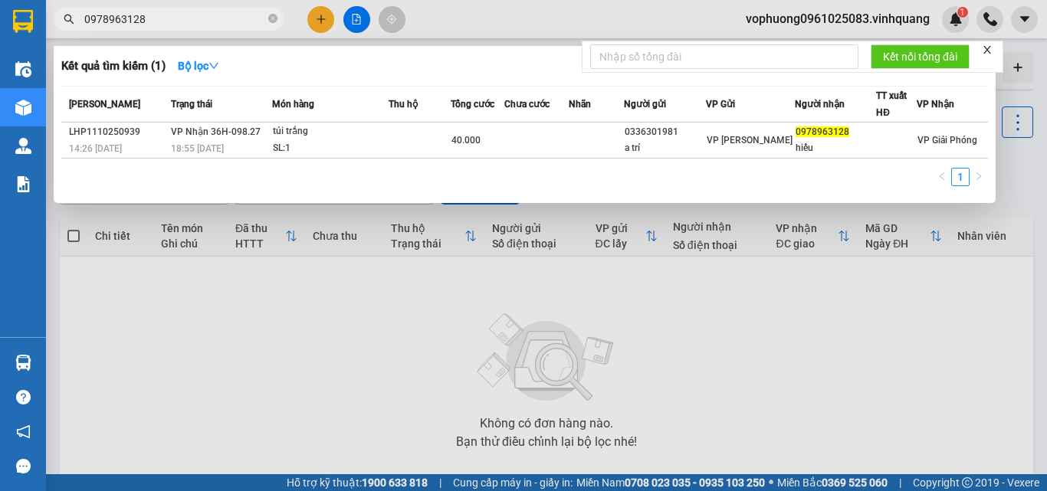
type input "0978963128"
click at [270, 21] on icon "close-circle" at bounding box center [272, 18] width 9 height 9
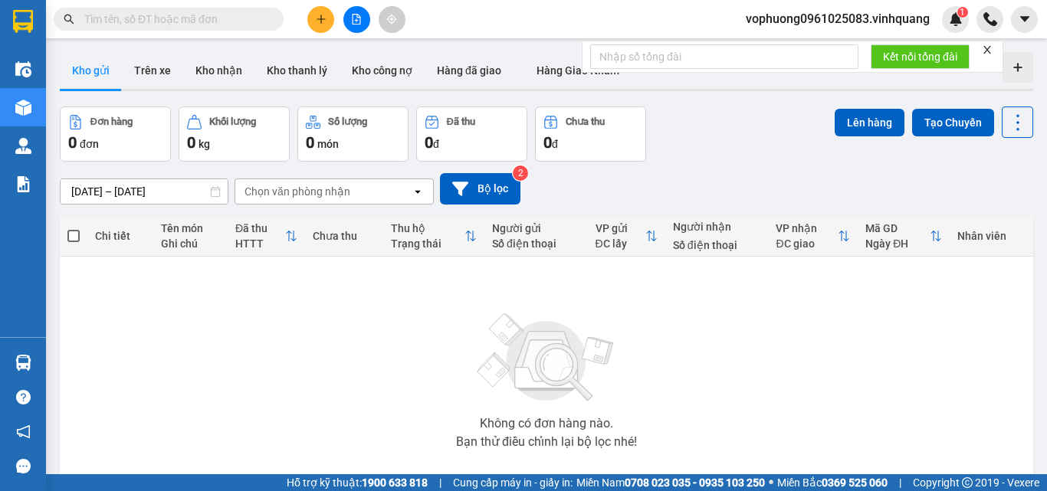
click at [255, 21] on input "text" at bounding box center [174, 19] width 181 height 17
paste input "0916734039"
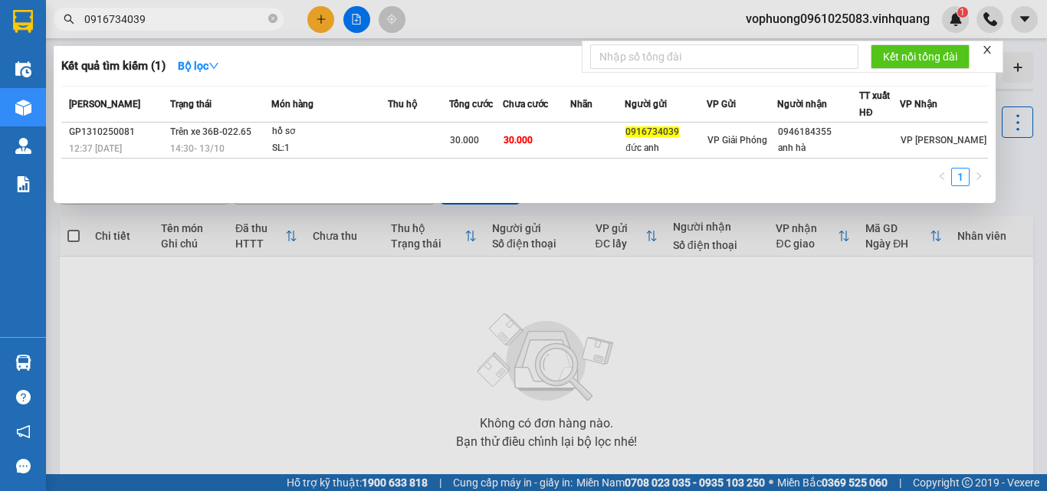
type input "0916734039"
click at [278, 19] on span "0916734039" at bounding box center [169, 19] width 230 height 23
click at [274, 18] on icon "close-circle" at bounding box center [272, 18] width 9 height 9
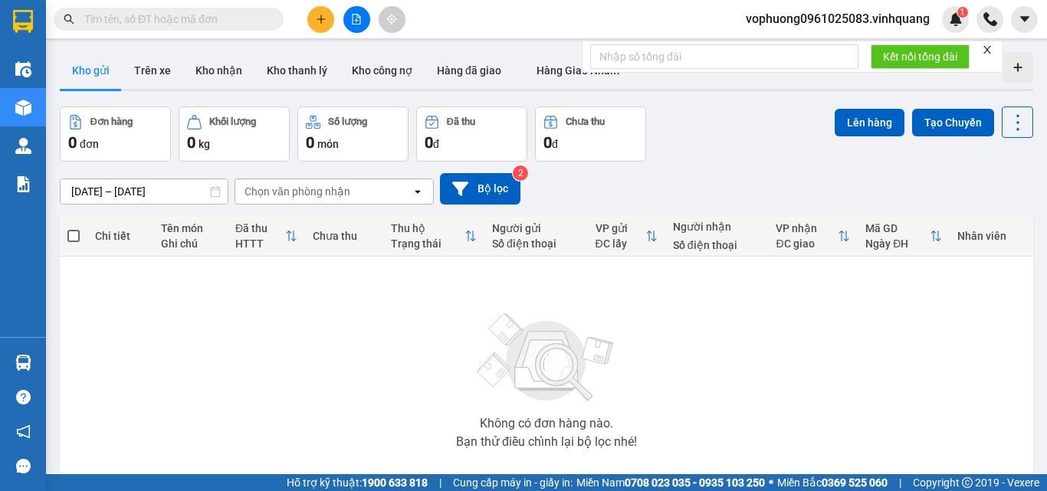
click at [252, 18] on input "text" at bounding box center [174, 19] width 181 height 17
paste input "0378982123"
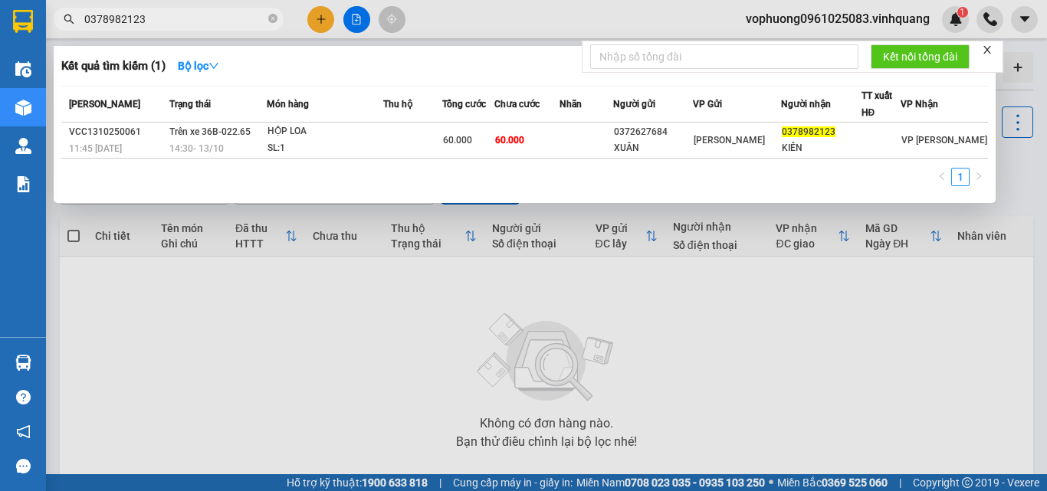
type input "0378982123"
click at [316, 25] on div at bounding box center [523, 245] width 1047 height 491
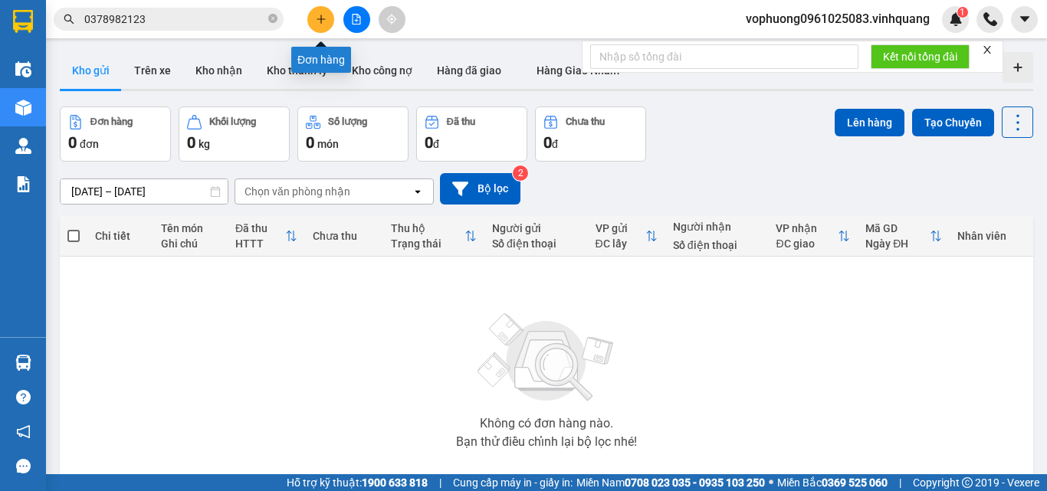
click at [317, 25] on button at bounding box center [320, 19] width 27 height 27
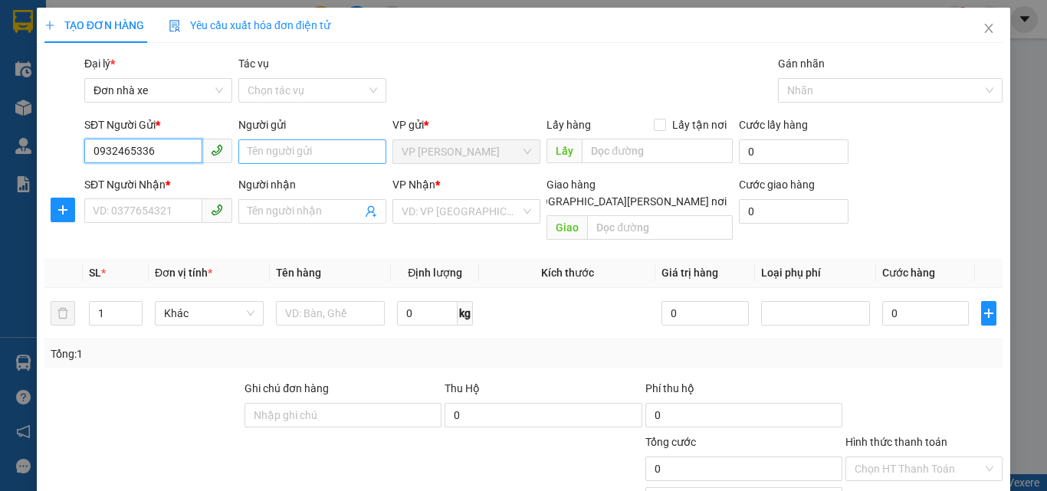
type input "0932465336"
click at [275, 150] on input "Người gửi" at bounding box center [312, 152] width 148 height 25
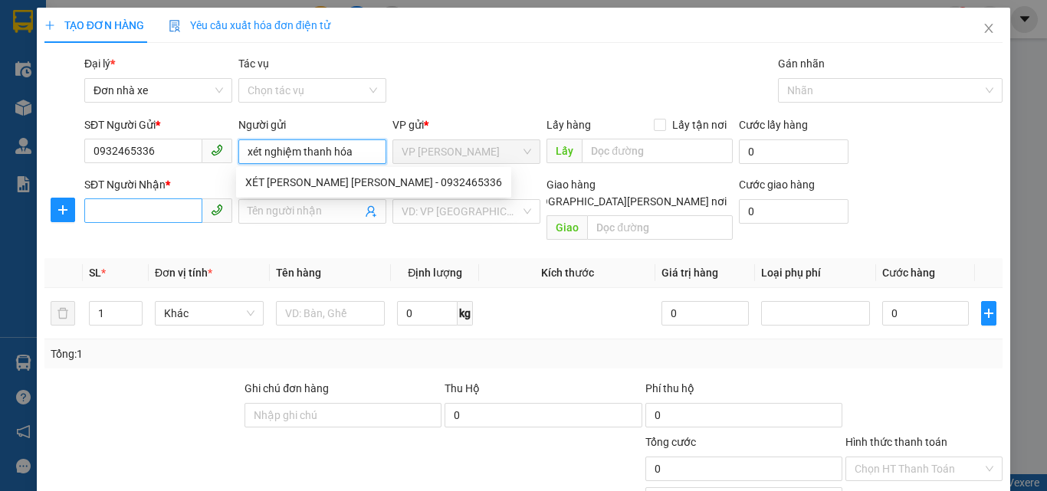
type input "xét nghiệm thanh hóa"
click at [145, 219] on input "SĐT Người Nhận *" at bounding box center [143, 211] width 118 height 25
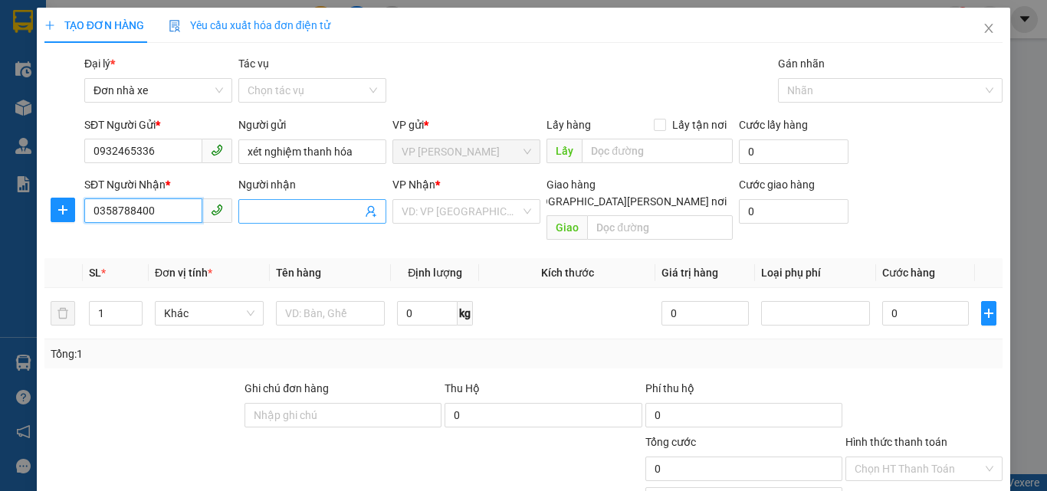
type input "0358788400"
click at [290, 210] on input "Người nhận" at bounding box center [305, 211] width 114 height 17
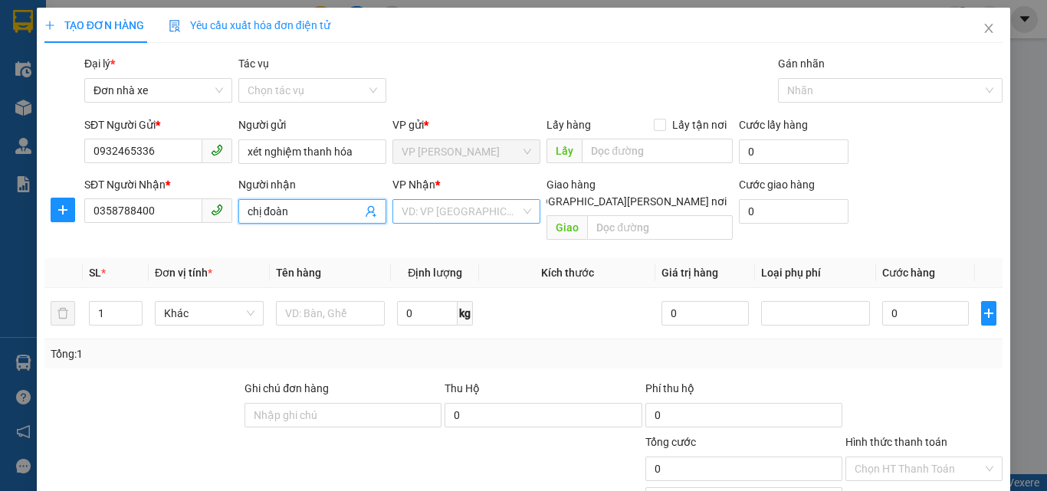
type input "chị đoàn"
click at [452, 209] on input "search" at bounding box center [461, 211] width 119 height 23
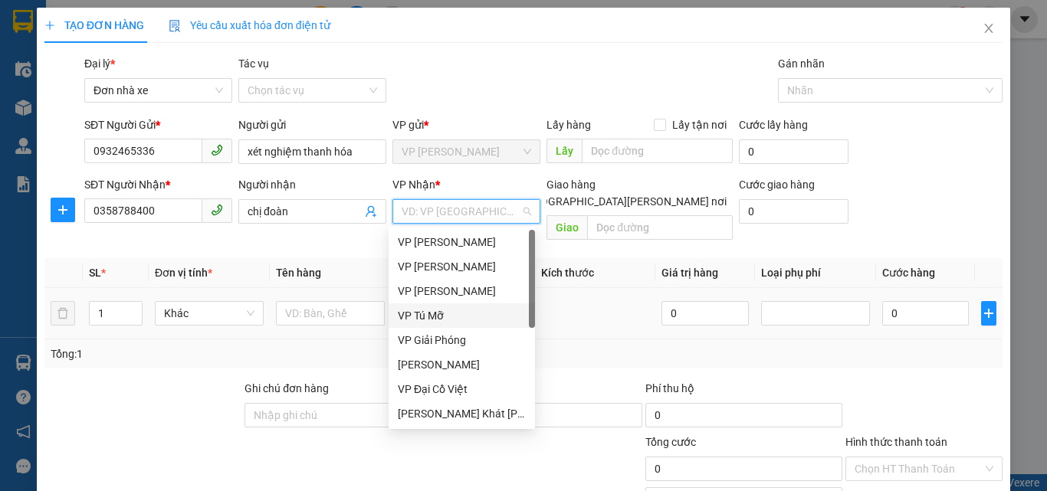
click at [446, 315] on div "VP Tú Mỡ" at bounding box center [462, 315] width 128 height 17
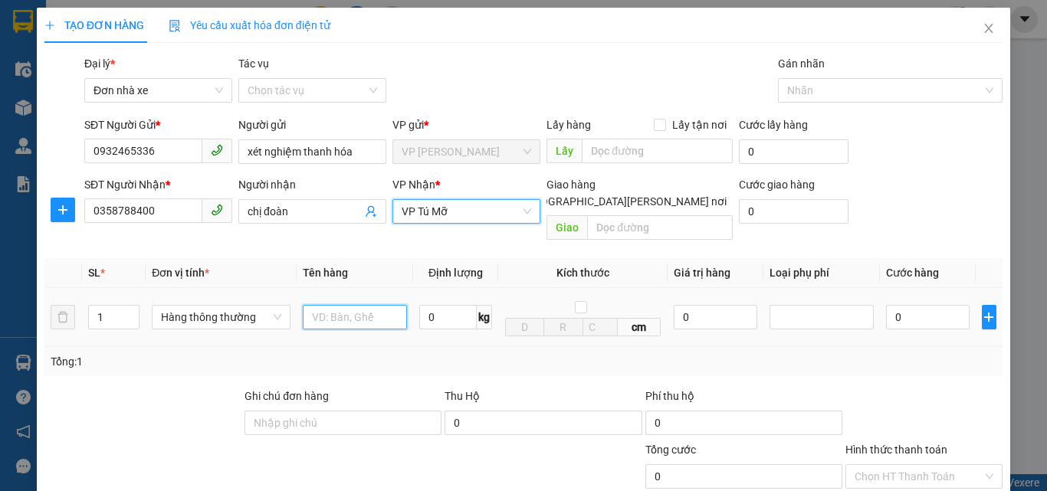
click at [341, 305] on input "text" at bounding box center [355, 317] width 104 height 25
type input "1"
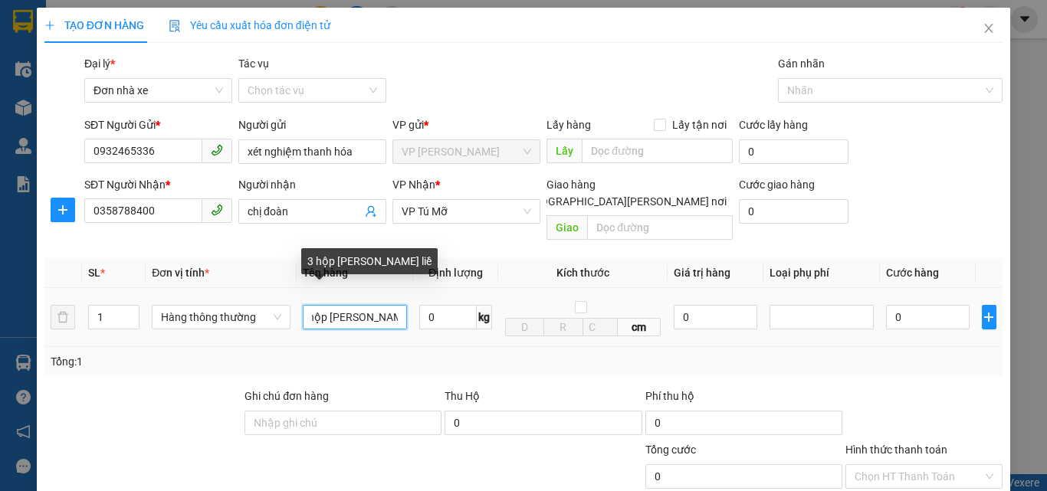
click at [394, 306] on input "3 hộp trắng dính liề" at bounding box center [355, 317] width 104 height 25
type input "3 hộp trắng dính liền"
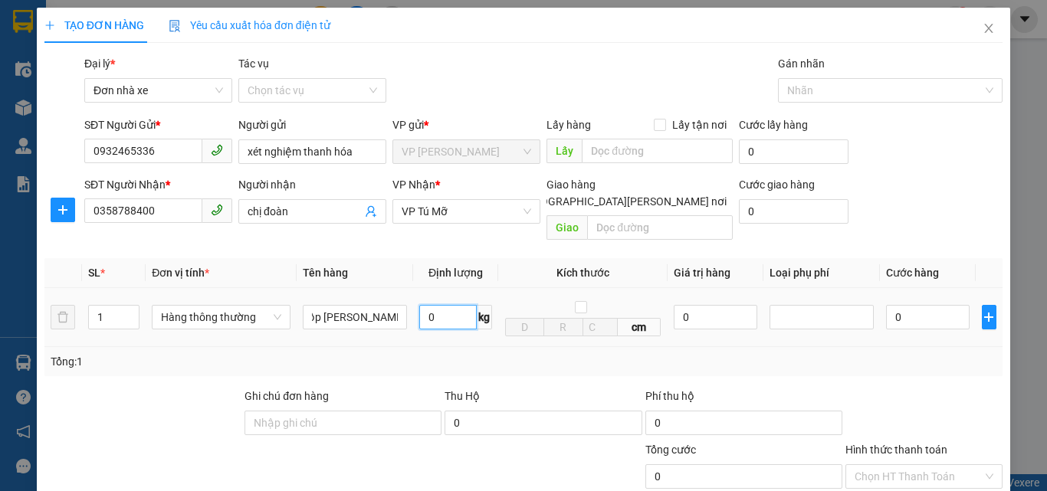
click at [452, 305] on input "0" at bounding box center [448, 317] width 58 height 25
type input "2"
click at [459, 353] on div "Tổng: 1" at bounding box center [524, 361] width 946 height 17
type input "30.000"
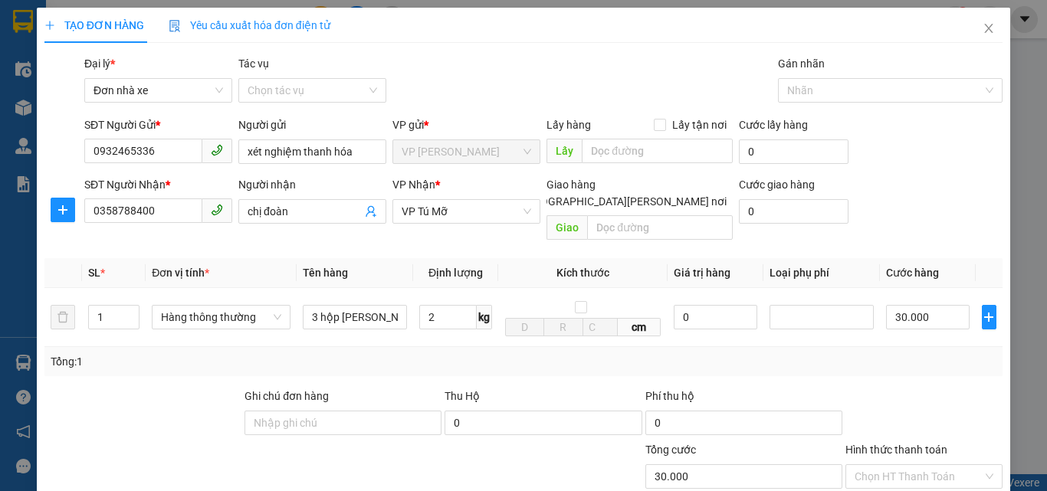
type input "30.000"
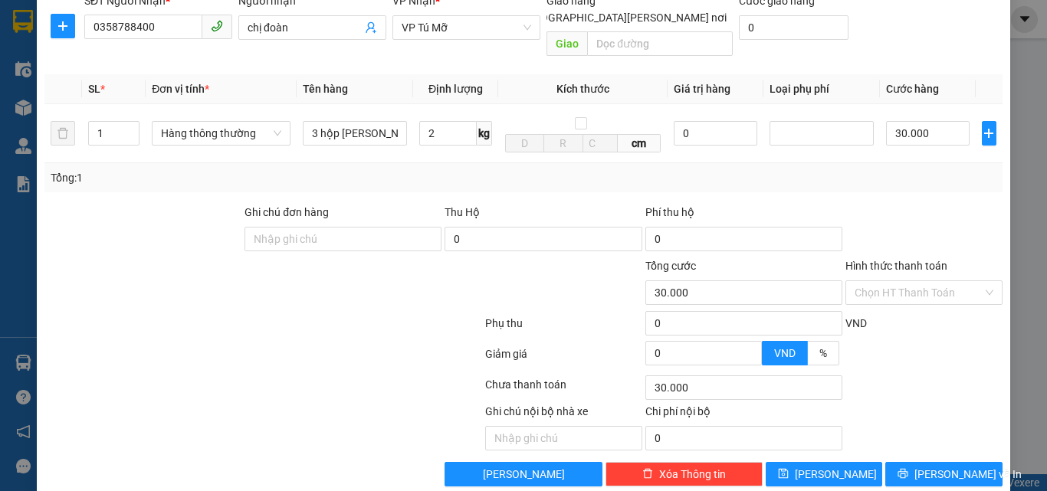
scroll to position [193, 0]
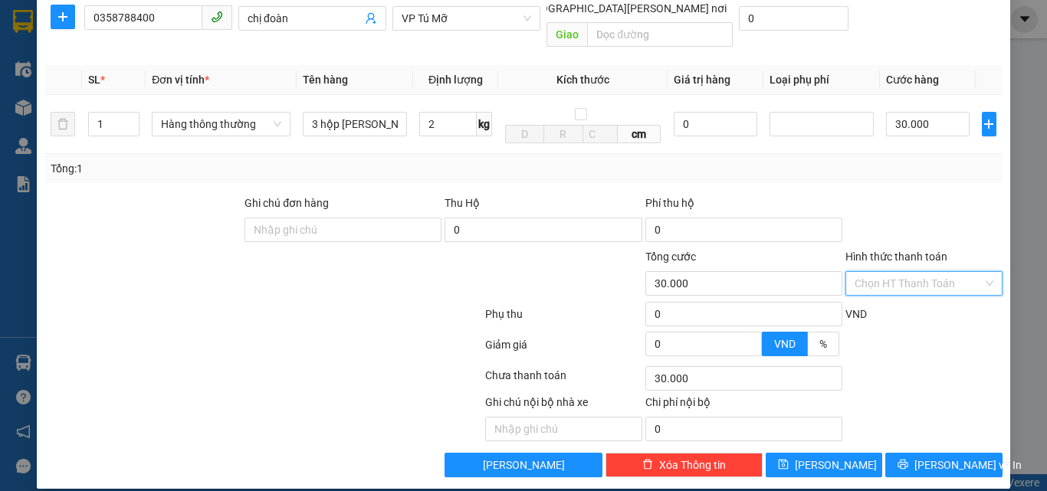
click at [863, 272] on input "Hình thức thanh toán" at bounding box center [919, 283] width 128 height 23
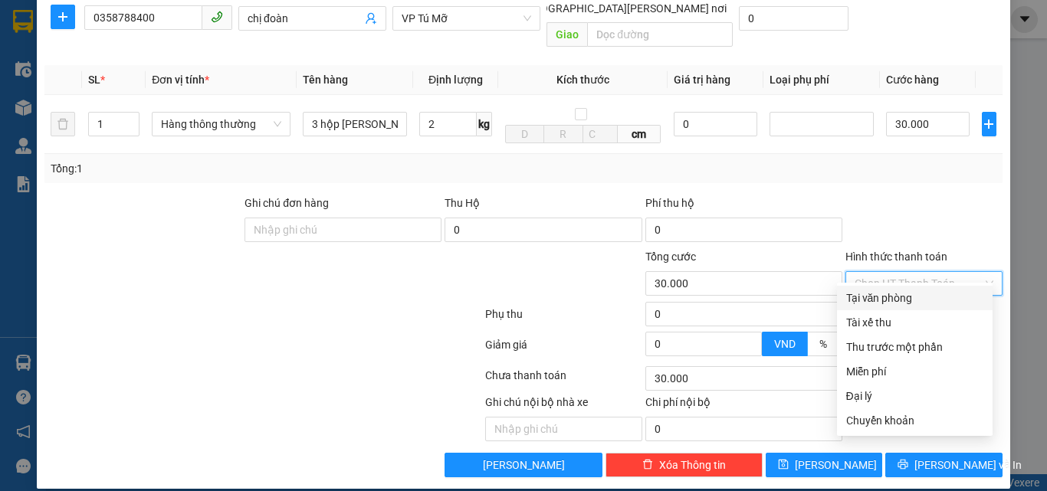
click at [876, 294] on div "Tại văn phòng" at bounding box center [914, 298] width 137 height 17
type input "0"
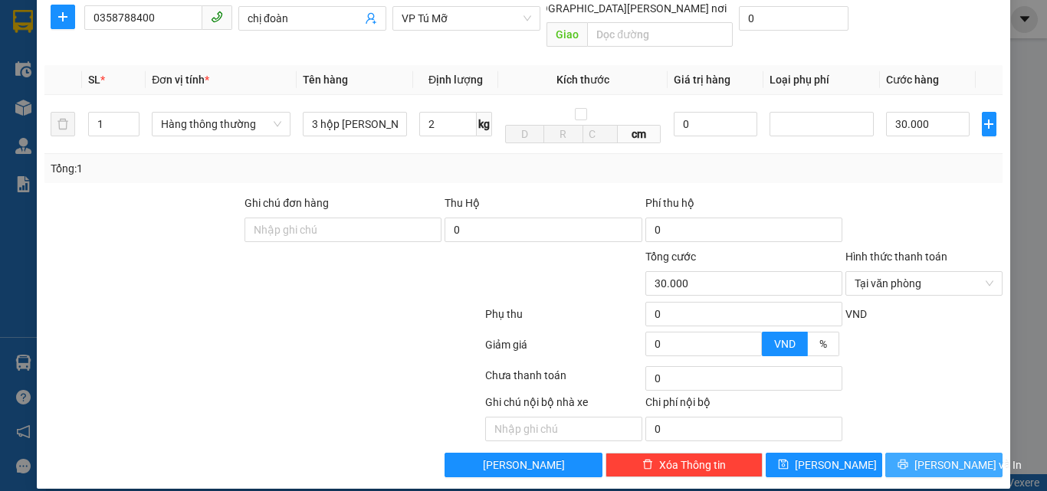
click at [925, 457] on span "[PERSON_NAME] và In" at bounding box center [968, 465] width 107 height 17
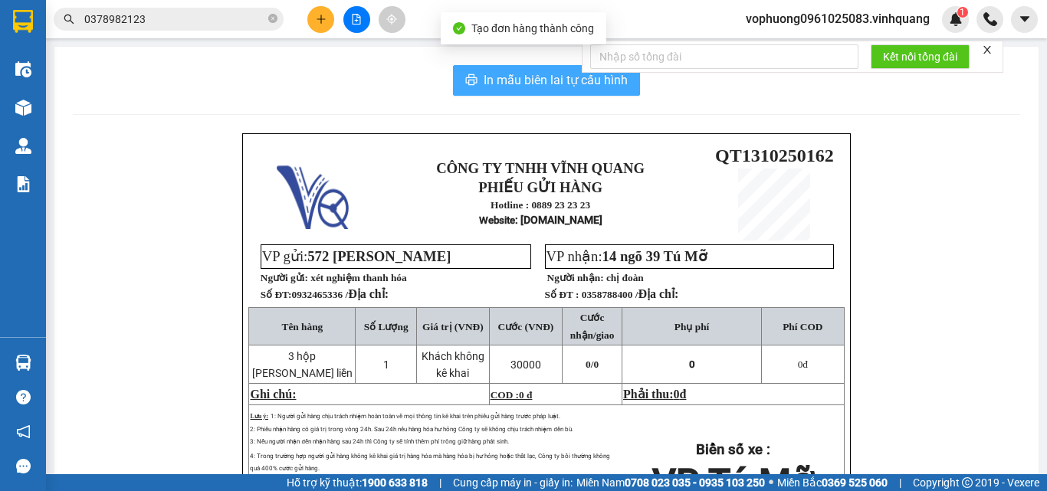
click at [473, 74] on button "In mẫu biên lai tự cấu hình" at bounding box center [546, 80] width 187 height 31
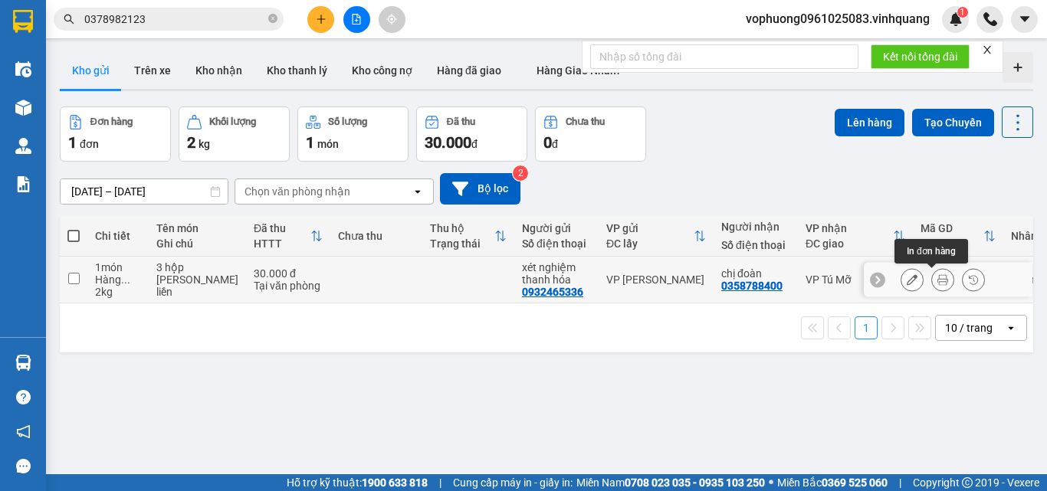
click at [938, 278] on icon at bounding box center [943, 279] width 11 height 11
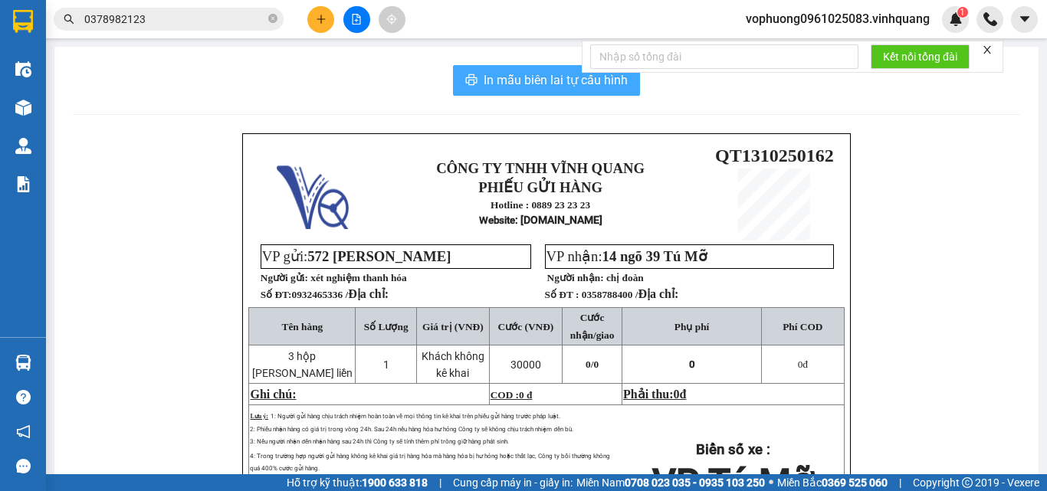
click at [505, 78] on span "In mẫu biên lai tự cấu hình" at bounding box center [556, 80] width 144 height 19
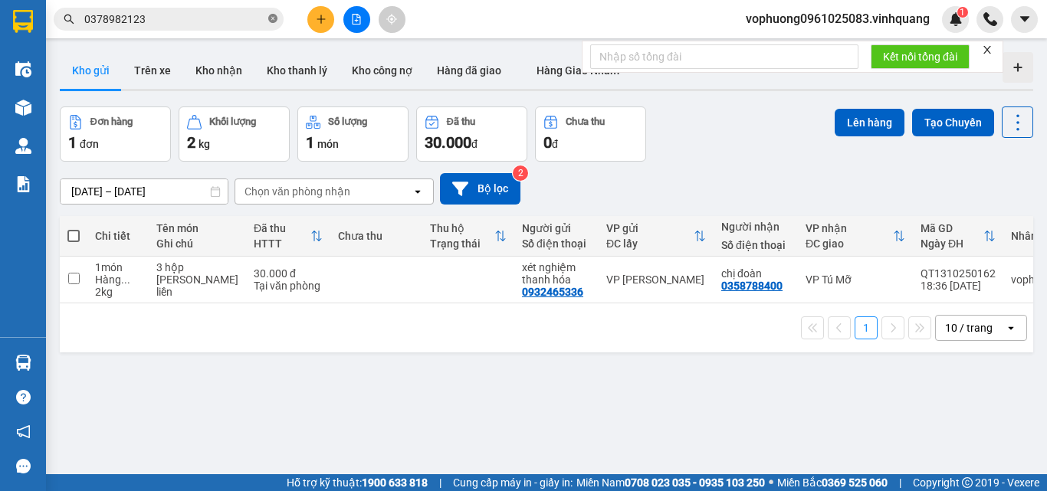
click at [272, 12] on span at bounding box center [272, 19] width 9 height 15
click at [261, 23] on input "text" at bounding box center [174, 19] width 181 height 17
drag, startPoint x: 254, startPoint y: 28, endPoint x: 145, endPoint y: 21, distance: 109.0
click at [145, 21] on input "text" at bounding box center [174, 19] width 181 height 17
paste input "0949626888"
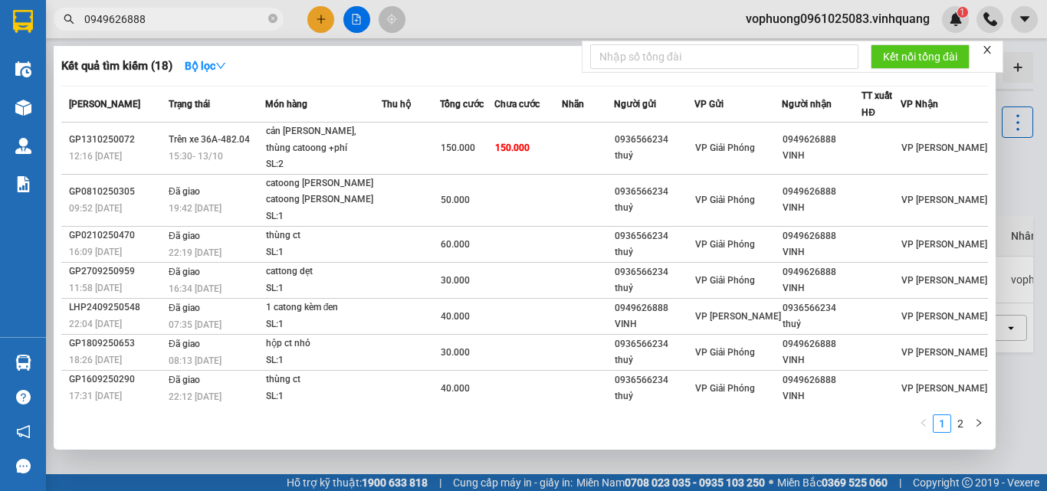
type input "0949626888"
